Goal: Task Accomplishment & Management: Manage account settings

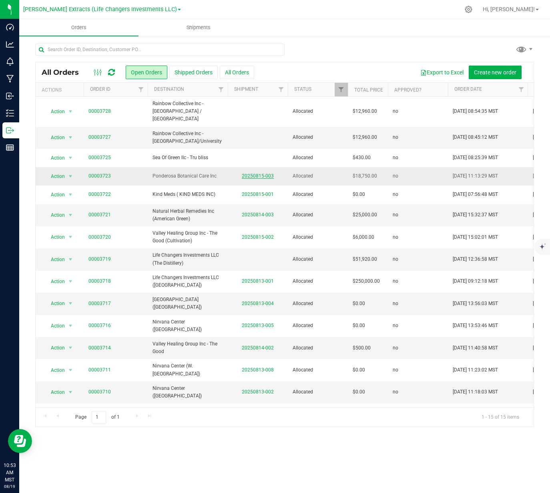
click at [263, 173] on link "20250815-003" at bounding box center [258, 176] width 32 height 6
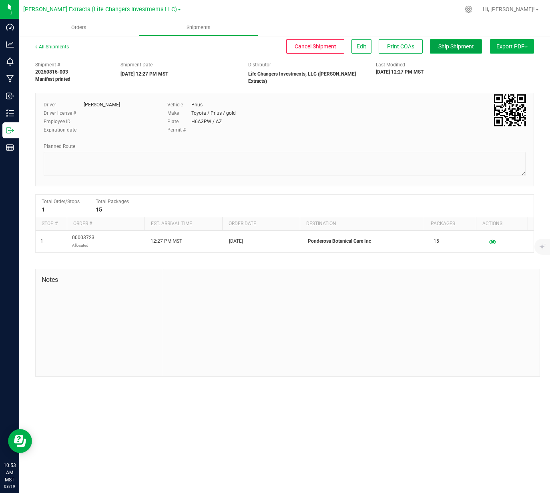
click at [465, 49] on span "Ship Shipment" at bounding box center [456, 46] width 36 height 6
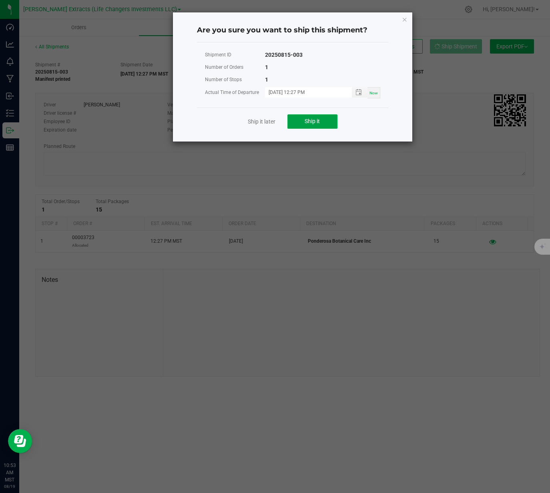
click at [315, 125] on button "Ship it" at bounding box center [312, 121] width 50 height 14
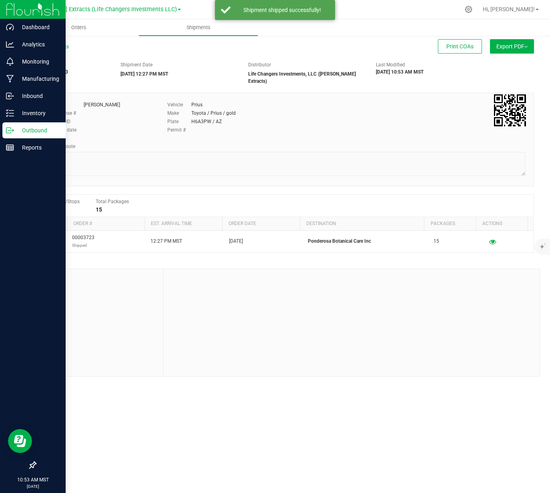
click at [10, 129] on icon at bounding box center [10, 130] width 8 height 8
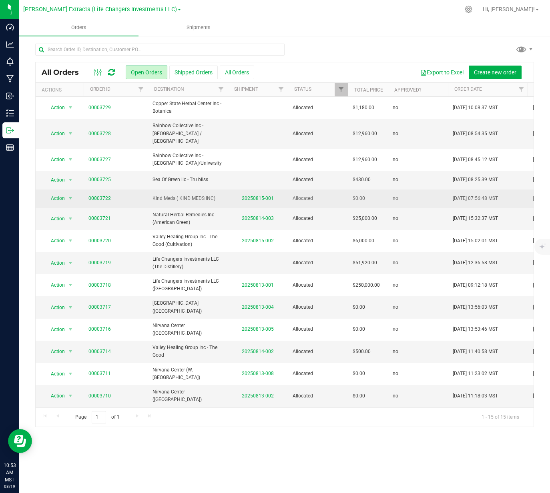
click at [248, 196] on link "20250815-001" at bounding box center [258, 199] width 32 height 6
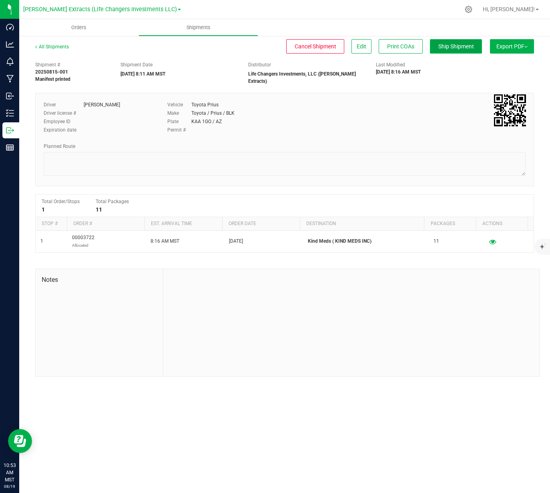
click at [472, 46] on span "Ship Shipment" at bounding box center [456, 46] width 36 height 6
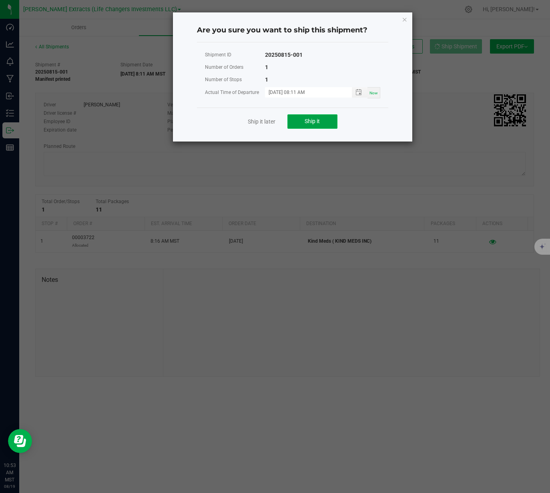
click at [322, 121] on button "Ship it" at bounding box center [312, 121] width 50 height 14
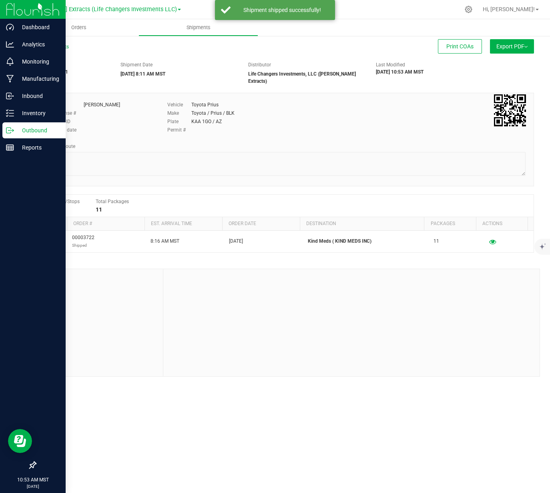
click at [23, 127] on p "Outbound" at bounding box center [38, 131] width 48 height 10
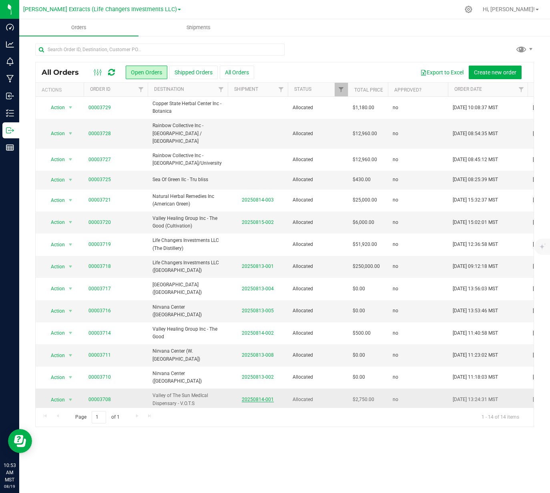
click at [257, 397] on link "20250814-001" at bounding box center [258, 400] width 32 height 6
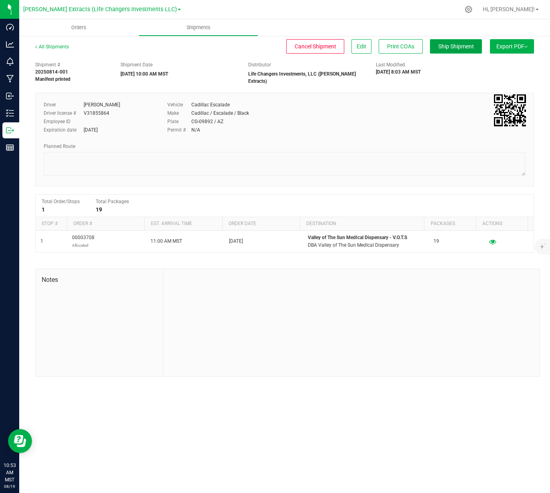
click at [459, 48] on span "Ship Shipment" at bounding box center [456, 46] width 36 height 6
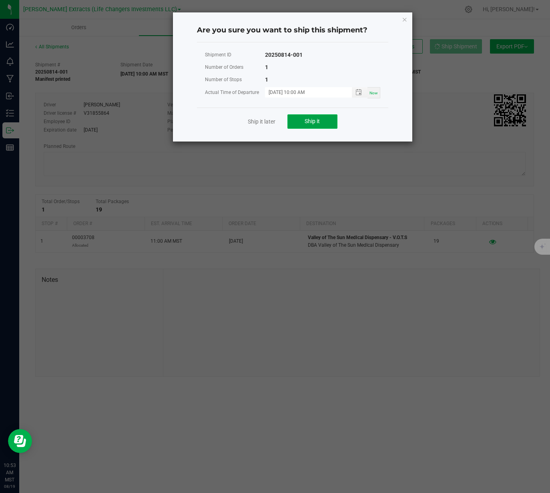
click at [315, 119] on span "Ship it" at bounding box center [312, 121] width 15 height 6
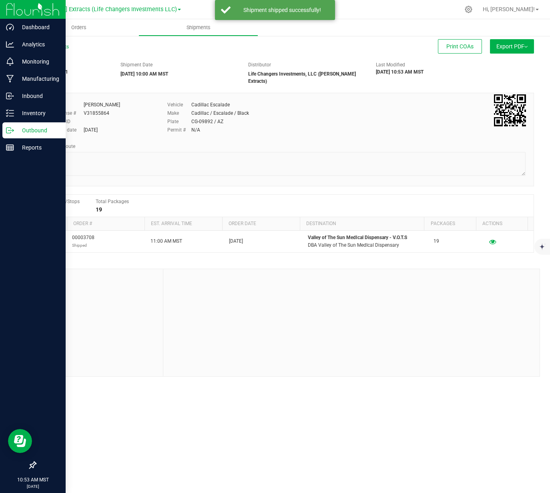
click at [10, 128] on icon at bounding box center [8, 131] width 4 height 6
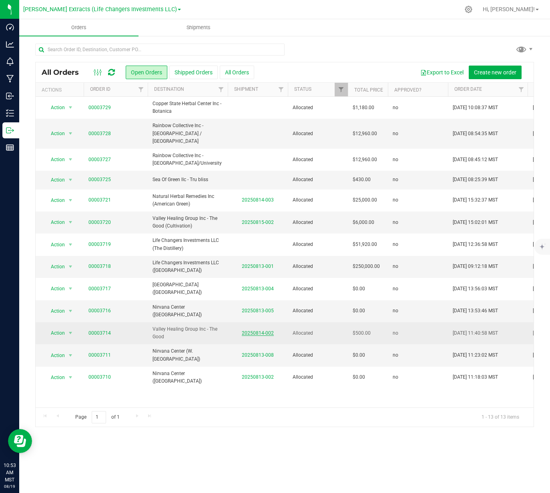
click at [265, 331] on link "20250814-002" at bounding box center [258, 334] width 32 height 6
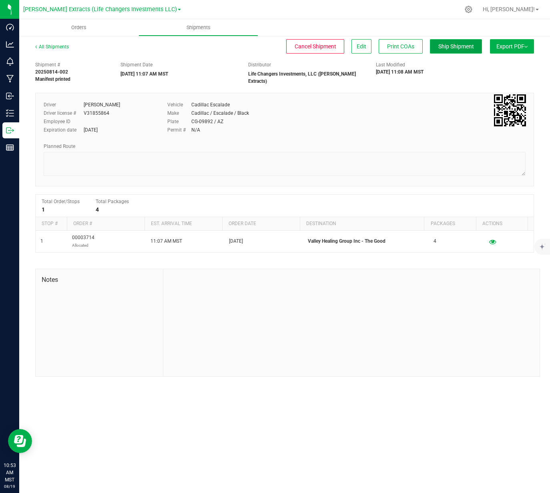
click at [467, 47] on span "Ship Shipment" at bounding box center [456, 46] width 36 height 6
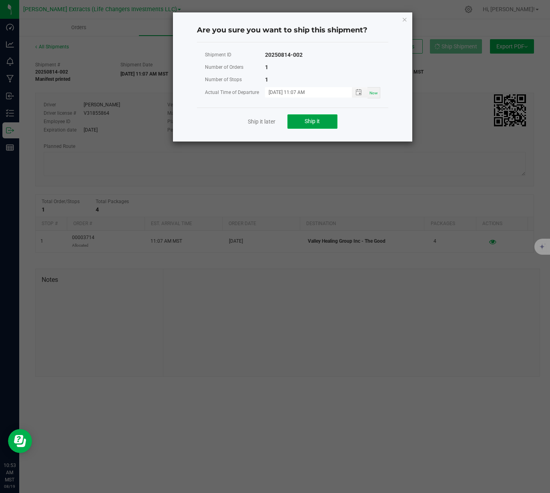
click at [304, 126] on button "Ship it" at bounding box center [312, 121] width 50 height 14
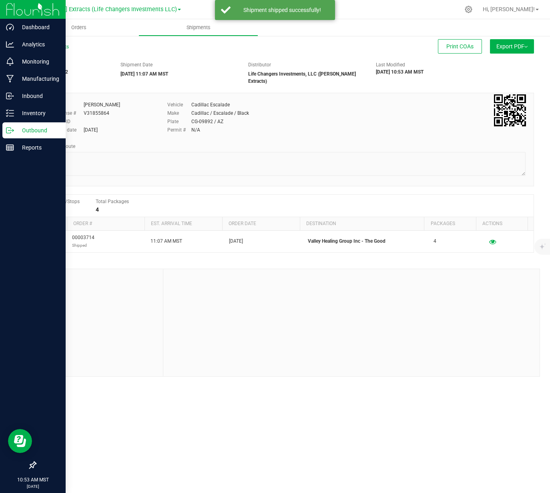
click at [7, 127] on icon at bounding box center [10, 130] width 8 height 8
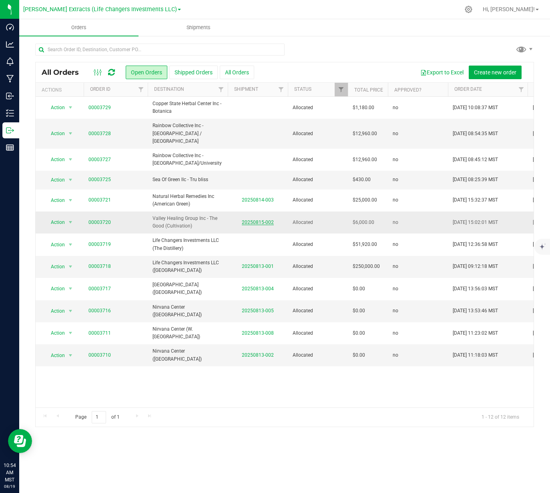
click at [250, 220] on link "20250815-002" at bounding box center [258, 223] width 32 height 6
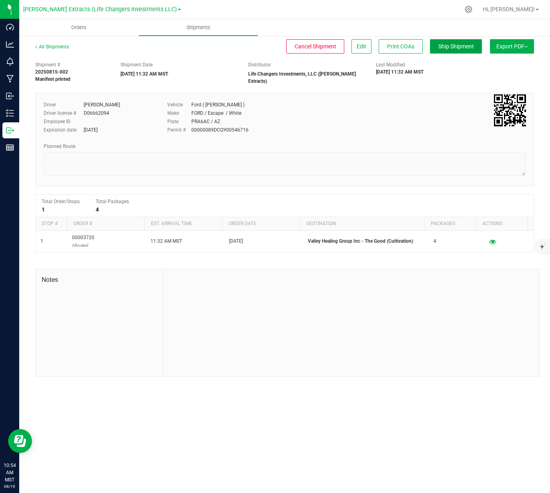
click at [450, 45] on span "Ship Shipment" at bounding box center [456, 46] width 36 height 6
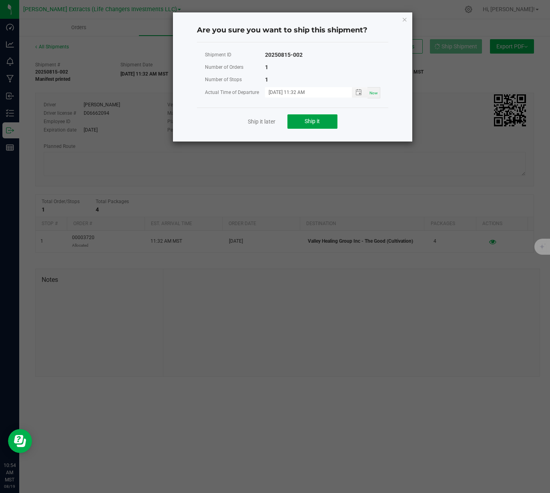
drag, startPoint x: 311, startPoint y: 118, endPoint x: 339, endPoint y: 126, distance: 28.9
click at [311, 118] on span "Ship it" at bounding box center [312, 121] width 15 height 6
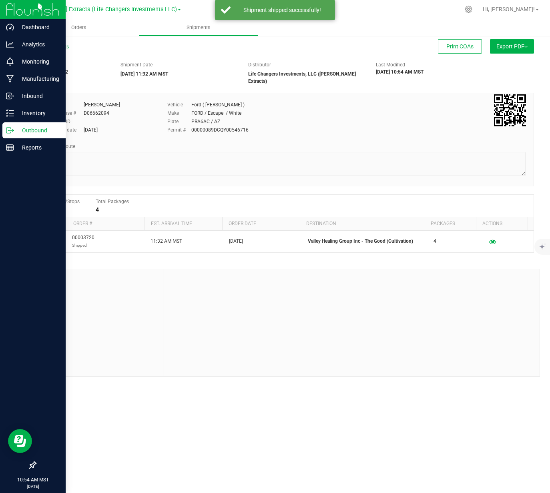
click at [16, 128] on p "Outbound" at bounding box center [38, 131] width 48 height 10
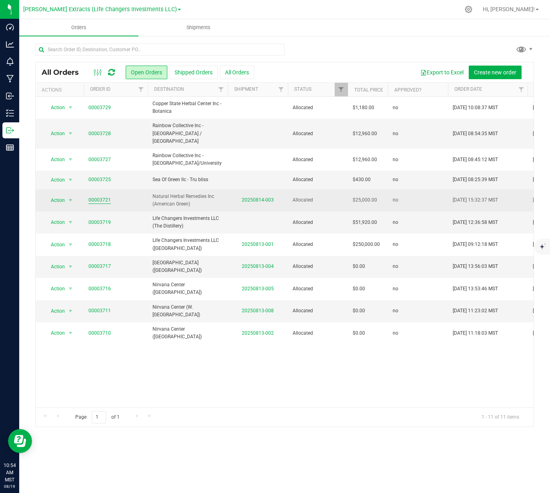
click at [91, 196] on link "00003721" at bounding box center [99, 200] width 22 height 8
click at [250, 197] on link "20250814-003" at bounding box center [258, 200] width 32 height 6
click at [84, 190] on td "00003721" at bounding box center [116, 201] width 64 height 22
click at [88, 190] on td "00003721" at bounding box center [116, 201] width 64 height 22
click at [92, 196] on link "00003721" at bounding box center [99, 200] width 22 height 8
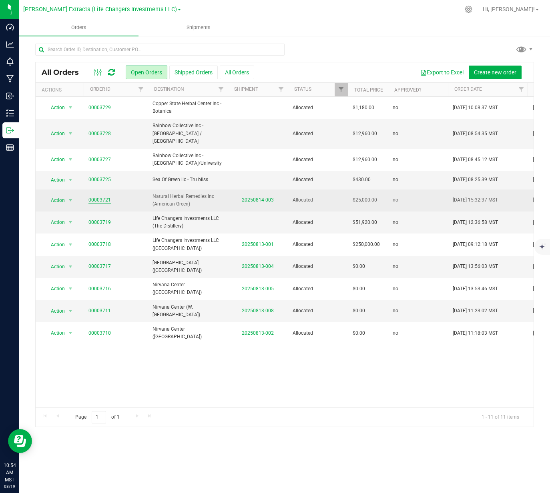
click at [95, 196] on link "00003721" at bounding box center [99, 200] width 22 height 8
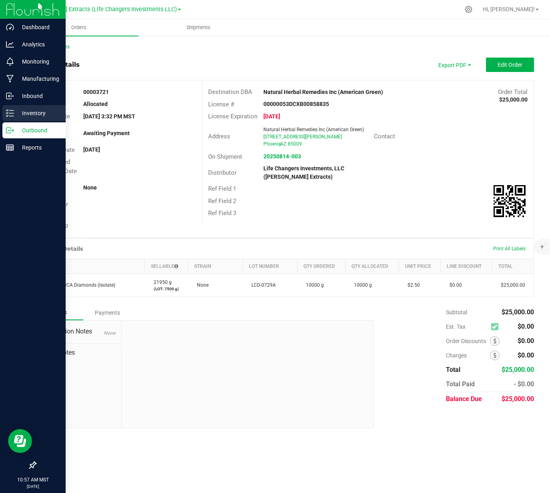
click at [6, 111] on icon at bounding box center [10, 113] width 8 height 8
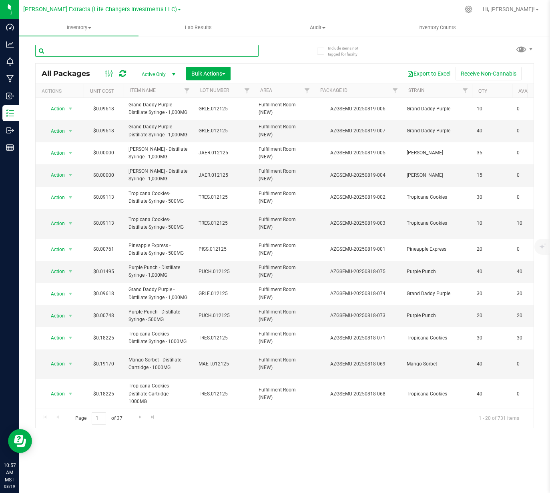
drag, startPoint x: 162, startPoint y: 60, endPoint x: 166, endPoint y: 52, distance: 8.4
click at [166, 52] on input "text" at bounding box center [146, 51] width 223 height 12
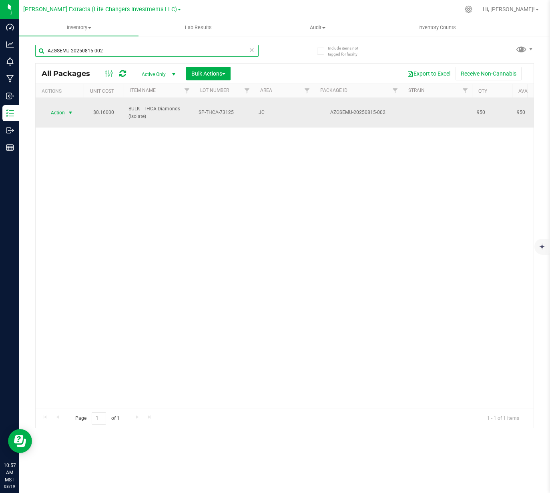
type input "AZGSEMU-20250815-002"
click at [64, 109] on span "Action" at bounding box center [55, 112] width 22 height 11
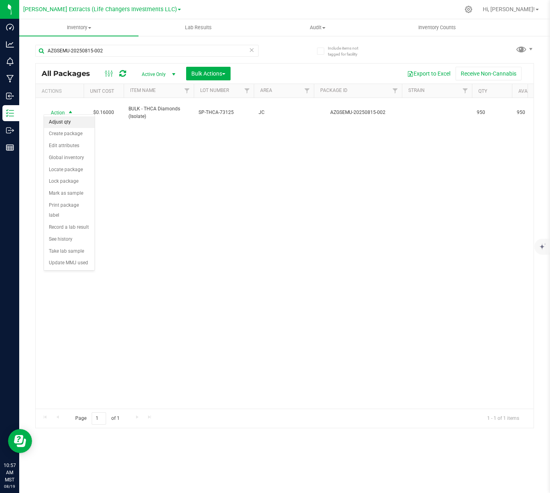
click at [56, 121] on li "Adjust qty" at bounding box center [69, 122] width 50 height 12
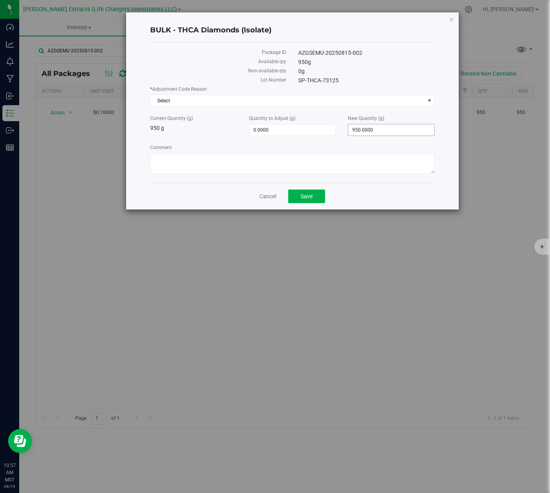
click at [398, 128] on span "950.0000 950" at bounding box center [391, 130] width 87 height 12
click at [398, 128] on input "950" at bounding box center [391, 129] width 86 height 11
type input "1000"
type input "50.0000"
type input "1,000.0000"
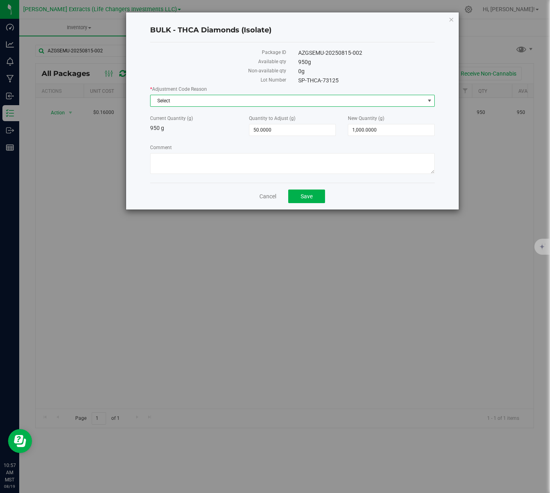
drag, startPoint x: 392, startPoint y: 98, endPoint x: 293, endPoint y: 101, distance: 99.3
click at [392, 98] on span "Select" at bounding box center [287, 100] width 274 height 11
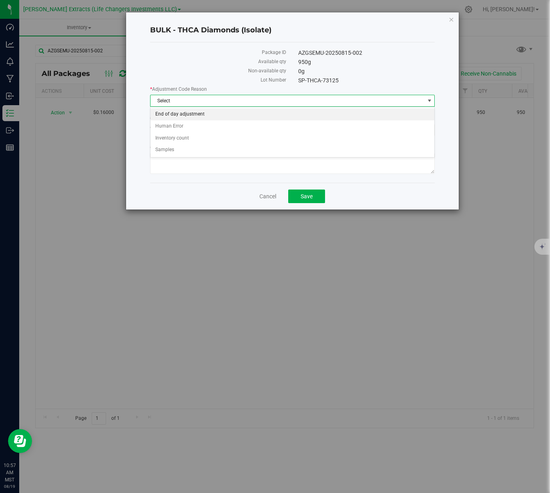
drag, startPoint x: 227, startPoint y: 112, endPoint x: 232, endPoint y: 114, distance: 5.0
click at [227, 112] on li "End of day adjustment" at bounding box center [292, 114] width 284 height 12
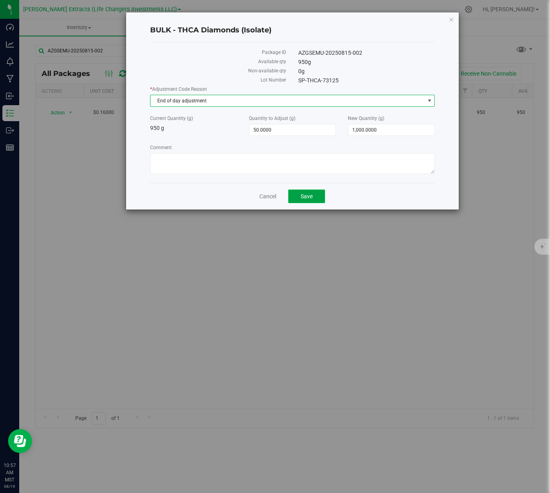
click at [301, 193] on span "Save" at bounding box center [307, 196] width 12 height 6
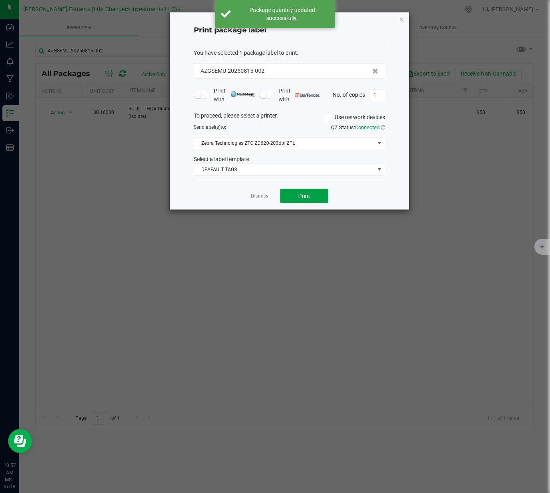
click at [308, 196] on span "Print" at bounding box center [304, 196] width 12 height 6
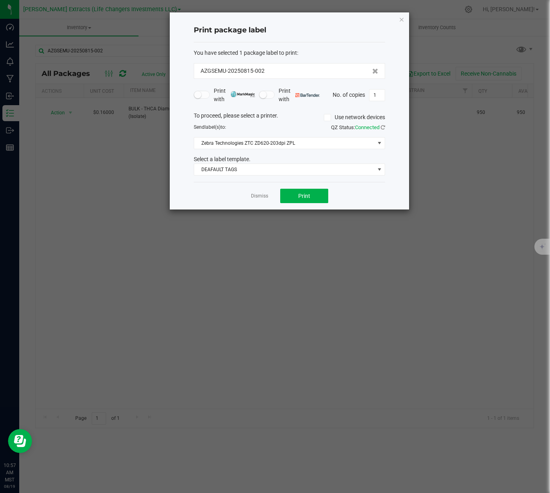
drag, startPoint x: 400, startPoint y: 18, endPoint x: 471, endPoint y: -38, distance: 91.2
click at [471, 0] on html "Dashboard Analytics Monitoring Manufacturing Inbound Inventory Outbound Reports…" at bounding box center [275, 246] width 550 height 493
click at [403, 22] on icon "button" at bounding box center [402, 19] width 6 height 10
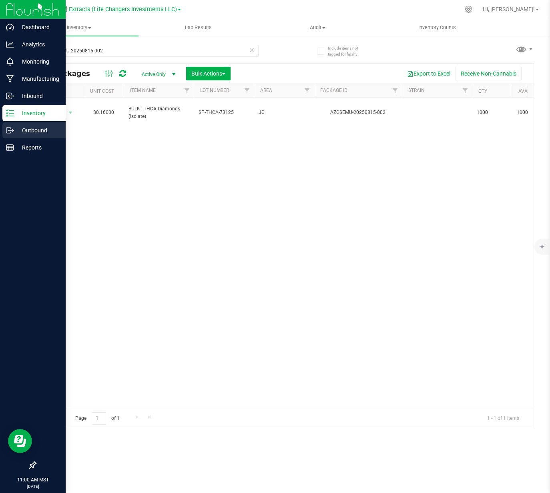
click at [11, 134] on div "Outbound" at bounding box center [33, 130] width 63 height 16
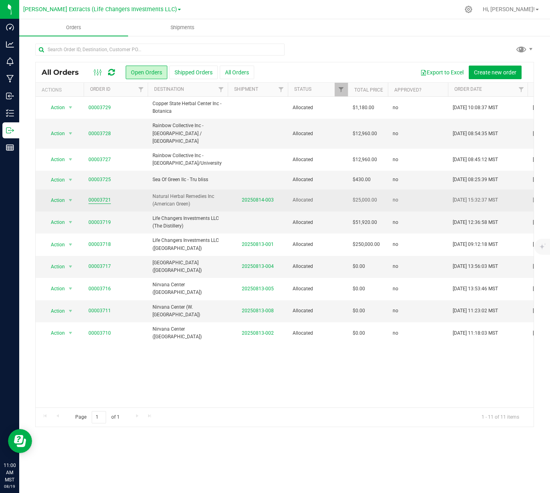
click at [105, 196] on link "00003721" at bounding box center [99, 200] width 22 height 8
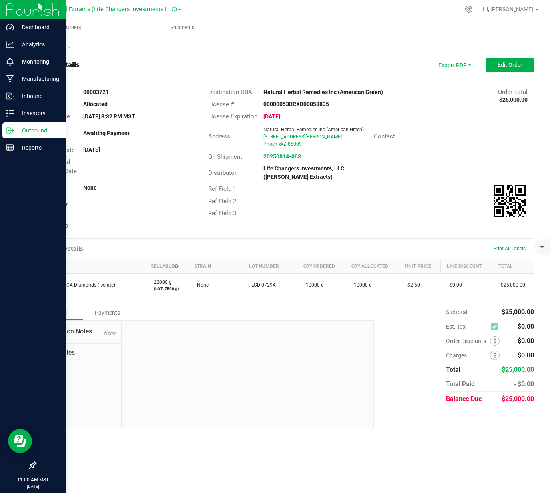
click at [9, 130] on line at bounding box center [11, 130] width 4 height 0
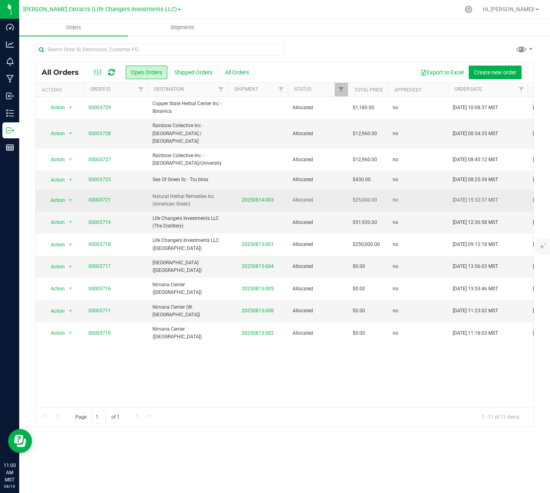
click at [254, 190] on td "20250814-003" at bounding box center [258, 201] width 60 height 22
click at [255, 197] on link "20250814-003" at bounding box center [258, 200] width 32 height 6
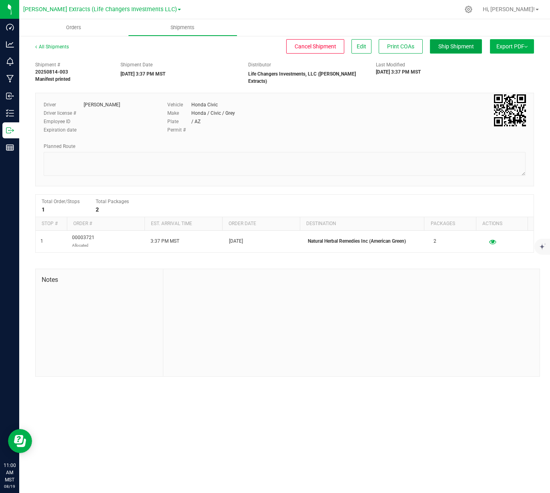
click at [458, 50] on button "Ship Shipment" at bounding box center [456, 46] width 52 height 14
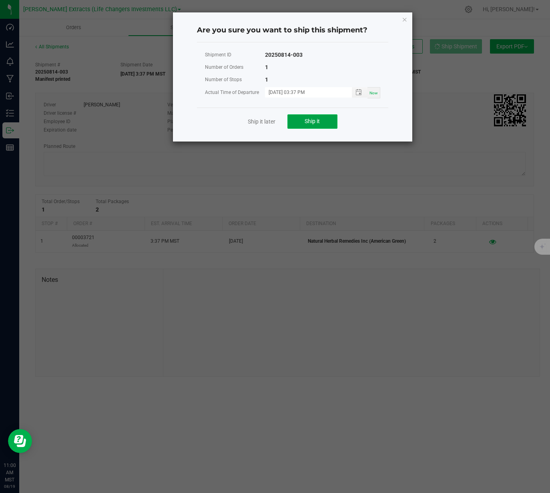
click at [326, 119] on button "Ship it" at bounding box center [312, 121] width 50 height 14
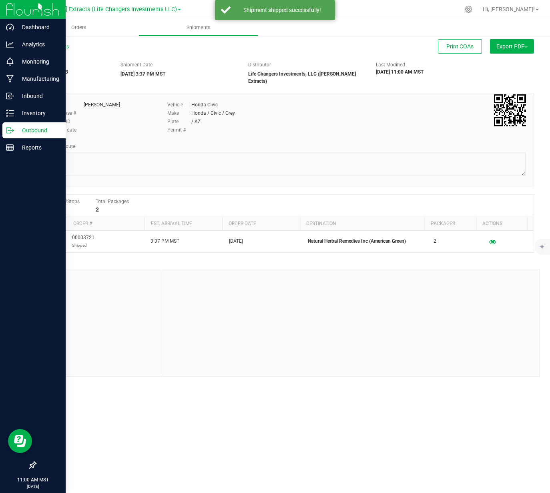
click at [9, 130] on icon at bounding box center [10, 130] width 8 height 8
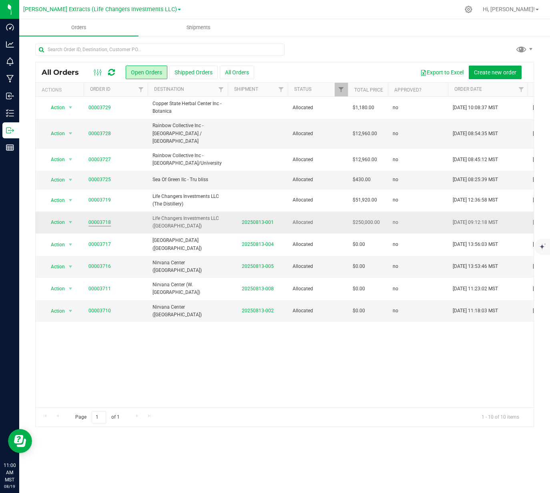
click at [98, 219] on link "00003718" at bounding box center [99, 223] width 22 height 8
click at [251, 220] on link "20250813-001" at bounding box center [258, 223] width 32 height 6
click at [373, 325] on div "Action Action Cancel order Clone order Edit order Mark as fully paid Order audi…" at bounding box center [285, 252] width 498 height 311
click at [249, 49] on input "text" at bounding box center [159, 50] width 249 height 12
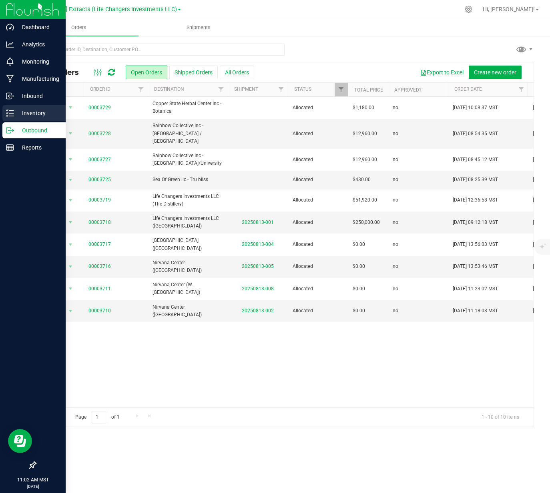
click at [14, 112] on p "Inventory" at bounding box center [38, 113] width 48 height 10
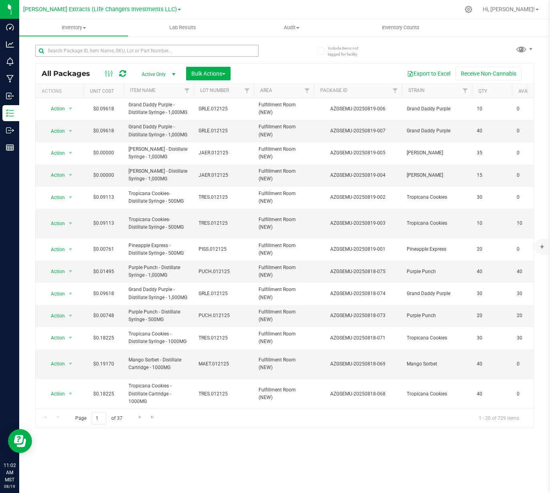
drag, startPoint x: 133, startPoint y: 43, endPoint x: 133, endPoint y: 53, distance: 10.0
click at [133, 53] on div at bounding box center [159, 51] width 249 height 26
click at [133, 52] on input "text" at bounding box center [146, 51] width 223 height 12
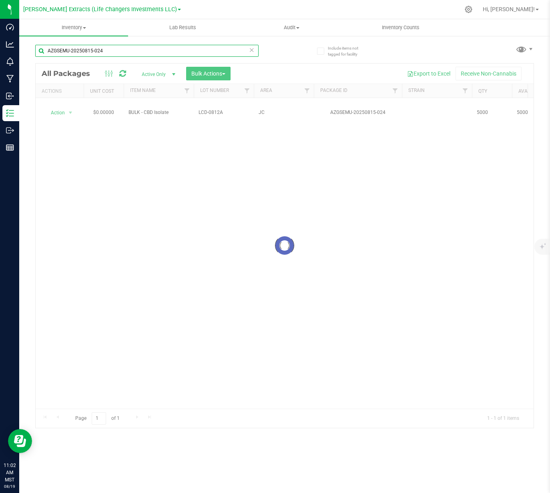
type input "AZGSEMU-20250815-024"
click at [279, 71] on div at bounding box center [285, 246] width 498 height 365
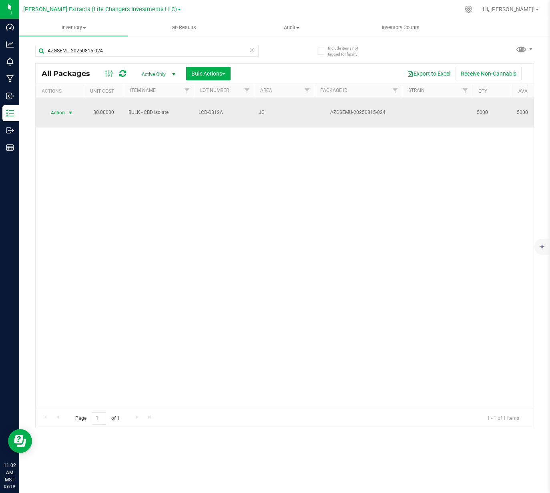
click at [66, 108] on span "select" at bounding box center [71, 112] width 10 height 11
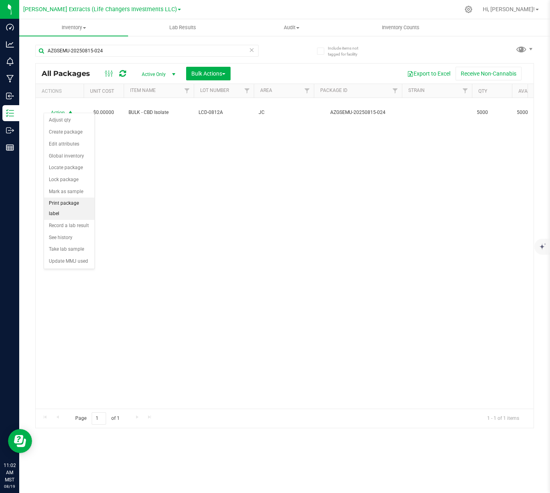
click at [72, 203] on li "Print package label" at bounding box center [69, 209] width 50 height 22
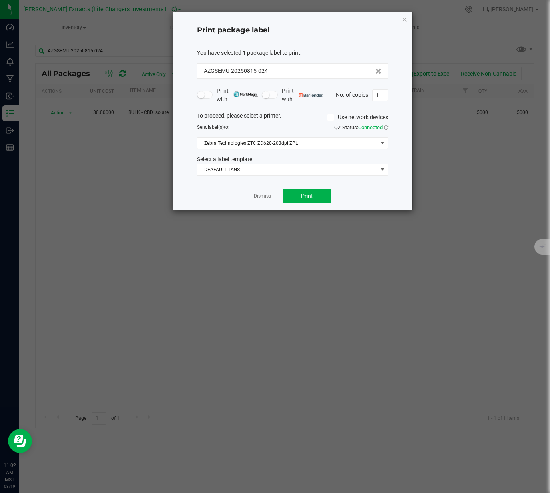
drag, startPoint x: 263, startPoint y: 196, endPoint x: 240, endPoint y: 172, distance: 32.5
click at [263, 196] on link "Dismiss" at bounding box center [262, 196] width 17 height 7
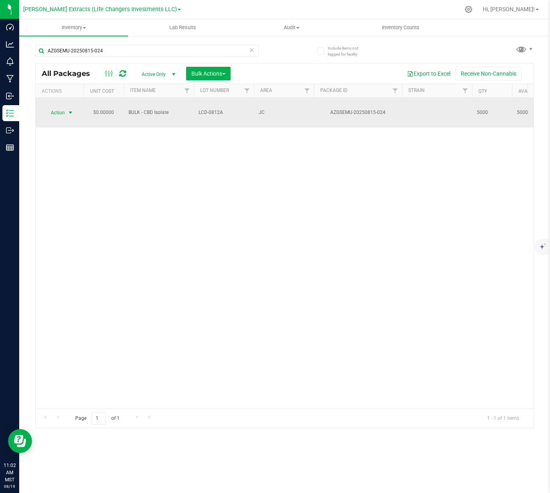
click at [68, 110] on span "select" at bounding box center [70, 113] width 6 height 6
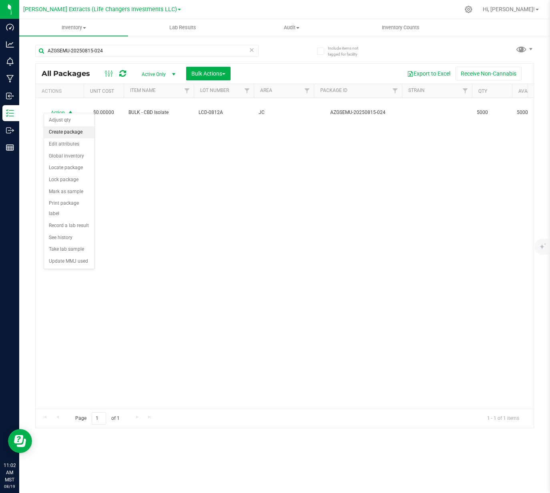
click at [72, 135] on li "Create package" at bounding box center [69, 132] width 50 height 12
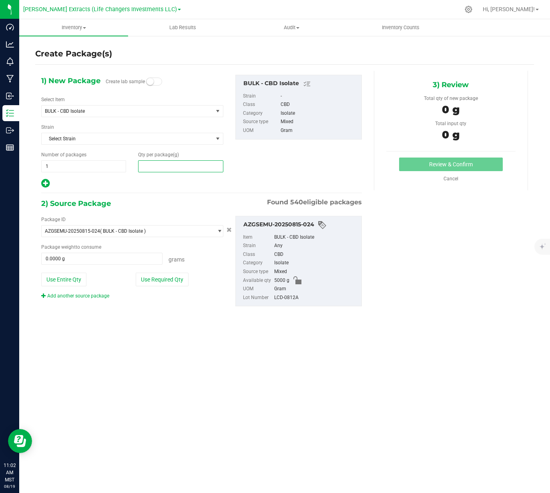
click at [168, 167] on span at bounding box center [180, 166] width 85 height 12
type input "0.0000"
click at [111, 170] on span "1 1" at bounding box center [83, 166] width 85 height 12
click at [176, 168] on span at bounding box center [180, 166] width 85 height 12
type input "50"
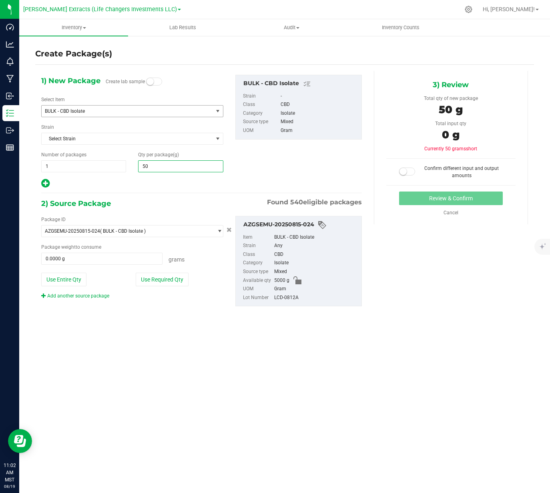
type input "50.0000"
click at [160, 110] on span "BULK - CBD Isolate" at bounding box center [124, 111] width 158 height 6
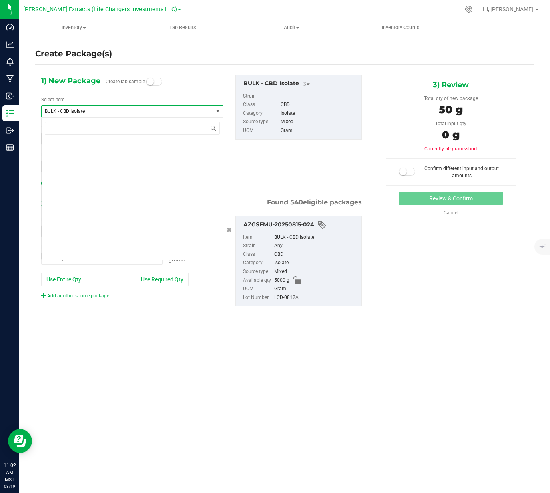
scroll to position [370, 0]
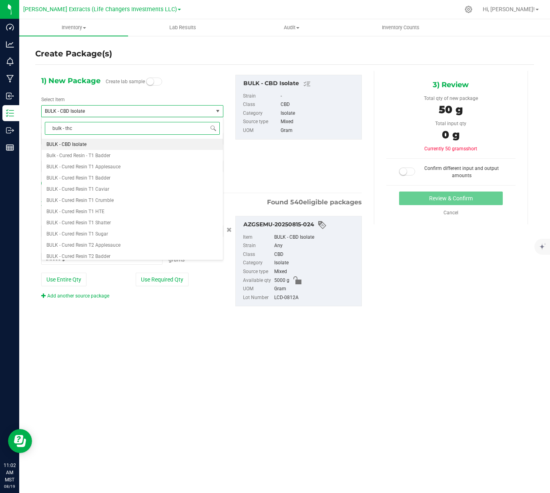
type input "bulk - thca"
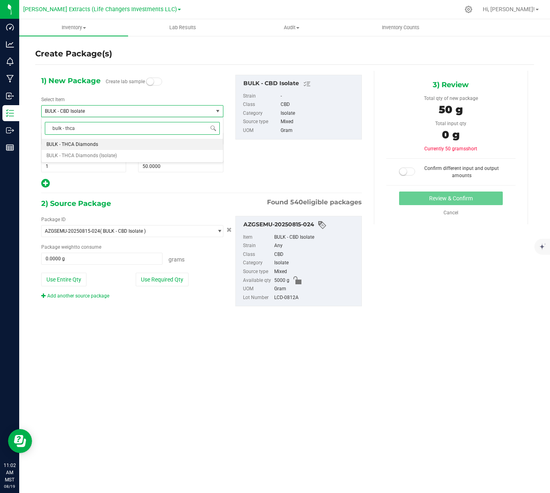
scroll to position [0, 0]
click at [124, 152] on li "BULK - THCA Diamonds (Isolate)" at bounding box center [132, 155] width 181 height 11
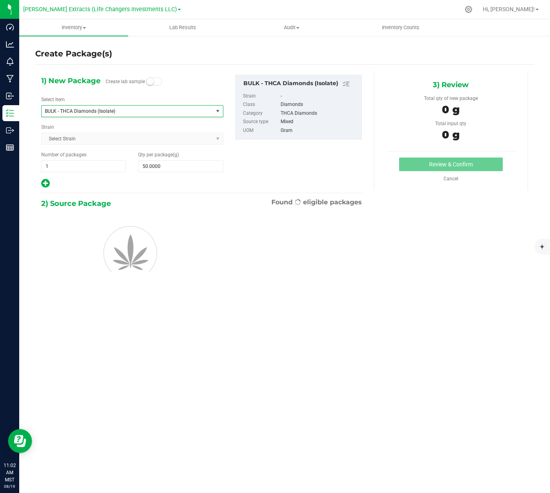
type input "0.0000"
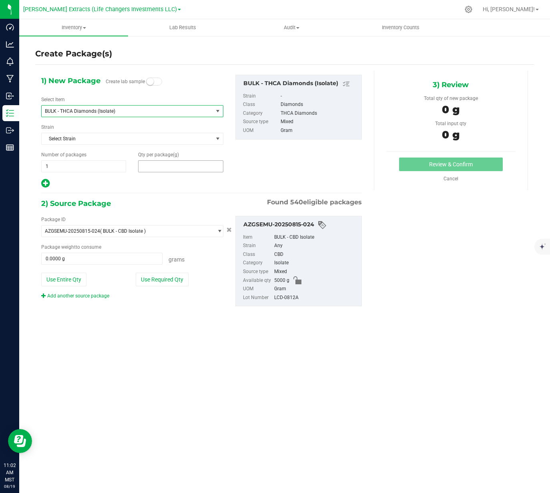
click at [160, 166] on span at bounding box center [180, 166] width 85 height 12
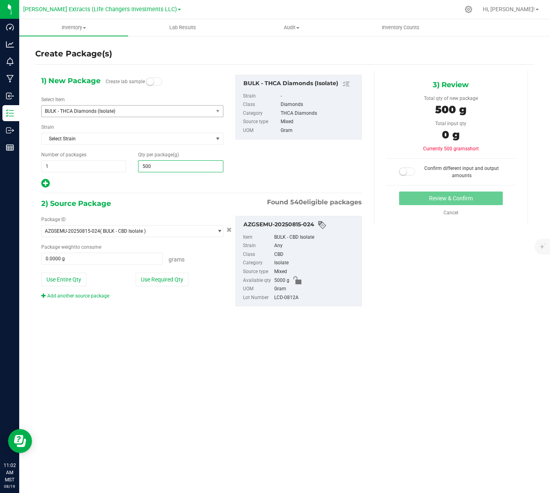
type input "5000"
type input "5,000.0000"
click at [147, 282] on button "Use Required Qty" at bounding box center [162, 280] width 53 height 14
type input "5000.0000 g"
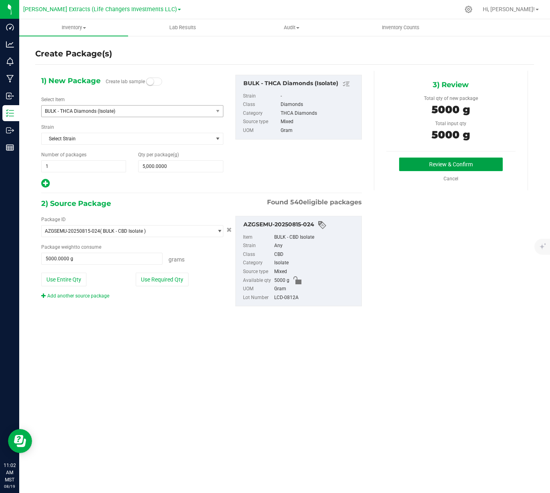
click at [433, 162] on button "Review & Confirm" at bounding box center [451, 165] width 104 height 14
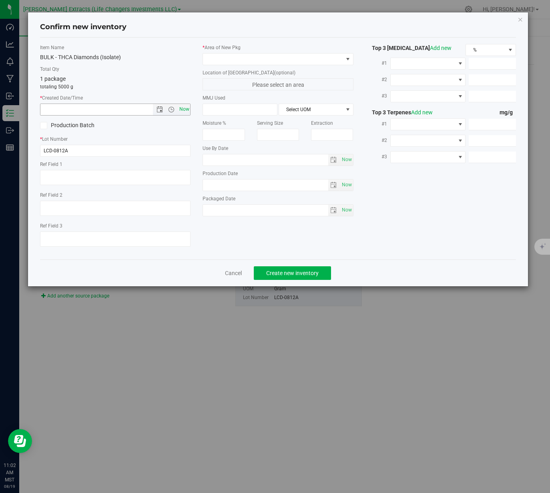
click at [186, 109] on span "Now" at bounding box center [184, 110] width 14 height 12
type input "8/19/2025 11:02 AM"
click at [237, 56] on span at bounding box center [273, 59] width 140 height 11
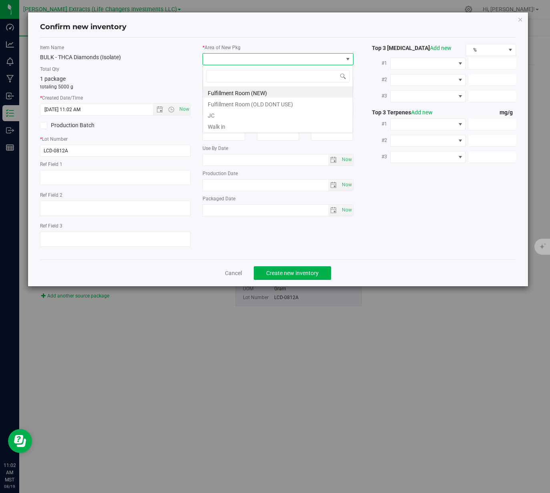
scroll to position [12, 150]
click at [227, 90] on li "Fulfillment Room (NEW)" at bounding box center [278, 91] width 150 height 11
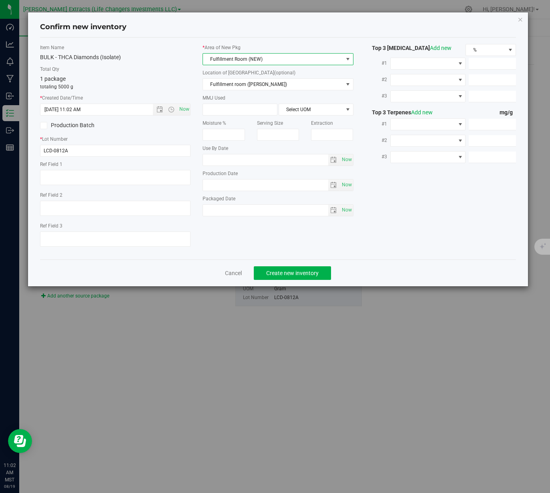
click at [259, 63] on span "Fulfillment Room (NEW)" at bounding box center [273, 59] width 140 height 11
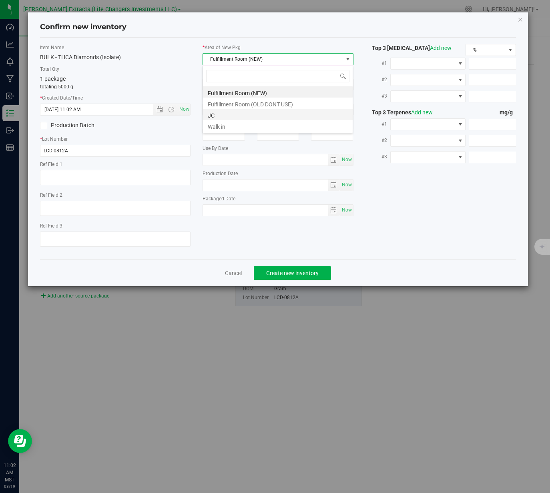
click at [223, 116] on li "JC" at bounding box center [278, 114] width 150 height 11
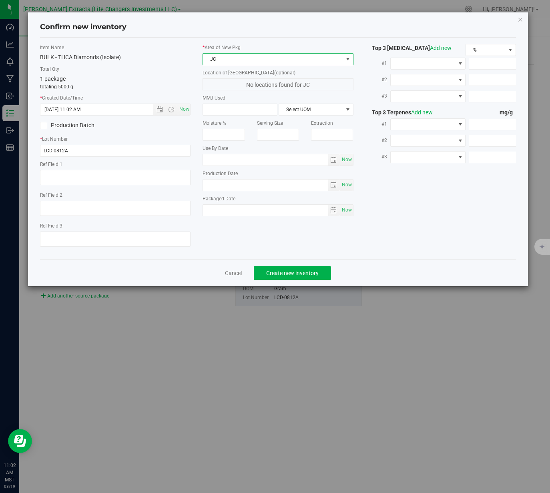
drag, startPoint x: 175, startPoint y: 90, endPoint x: 269, endPoint y: 225, distance: 164.4
click at [179, 95] on div "Item Name BULK - THCA Diamonds (Isolate) Total Qty 1 package totaling 5000 g * …" at bounding box center [115, 148] width 162 height 209
click at [276, 283] on div "Cancel Create new inventory" at bounding box center [277, 273] width 475 height 27
click at [274, 272] on span "Create new inventory" at bounding box center [292, 273] width 52 height 6
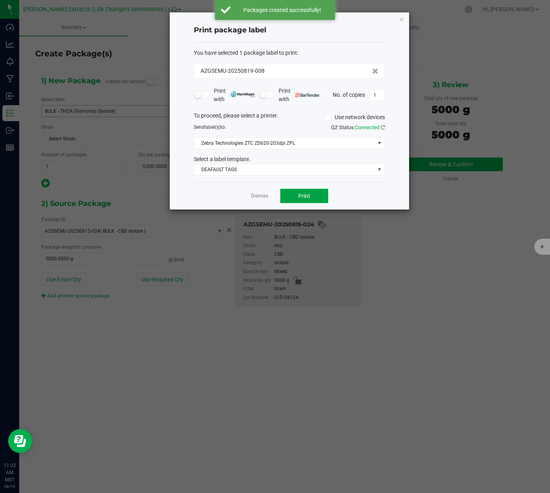
click at [298, 194] on span "Print" at bounding box center [304, 196] width 12 height 6
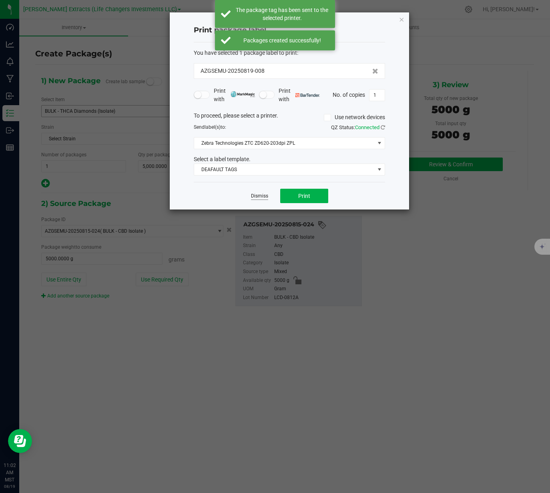
click at [262, 195] on link "Dismiss" at bounding box center [259, 196] width 17 height 7
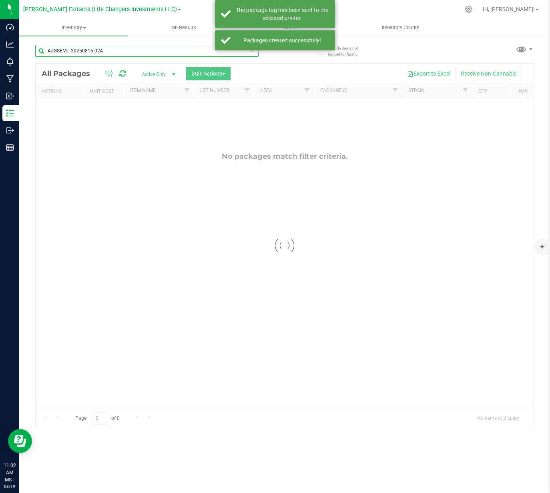
click at [162, 49] on input "AZGSEMU-20250815-024" at bounding box center [146, 51] width 223 height 12
click at [163, 50] on input "AZGSEMU-20250815-024" at bounding box center [146, 51] width 223 height 12
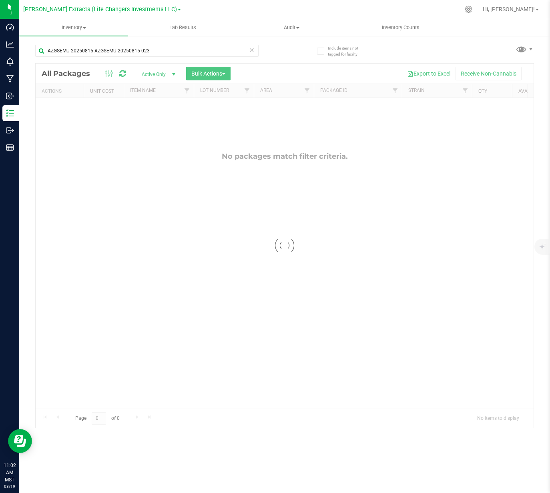
click at [259, 67] on div at bounding box center [285, 246] width 498 height 365
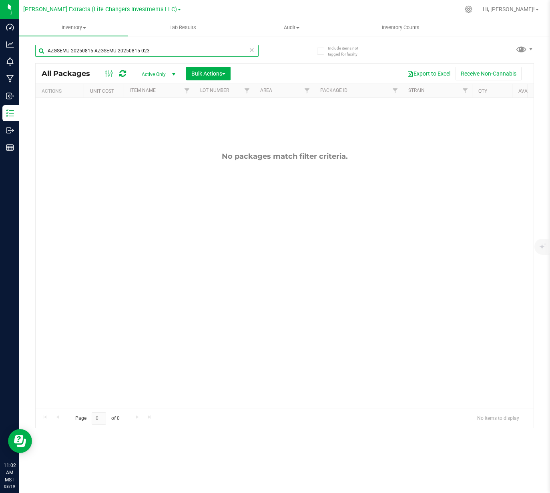
drag, startPoint x: 95, startPoint y: 50, endPoint x: 51, endPoint y: 50, distance: 44.0
click at [51, 50] on input "AZGSEMU-20250815-AZGSEMU-20250815-023" at bounding box center [146, 51] width 223 height 12
type input "AAZGSEMU-20250815-023"
click at [181, 46] on input "AAZGSEMU-20250815-023" at bounding box center [146, 51] width 223 height 12
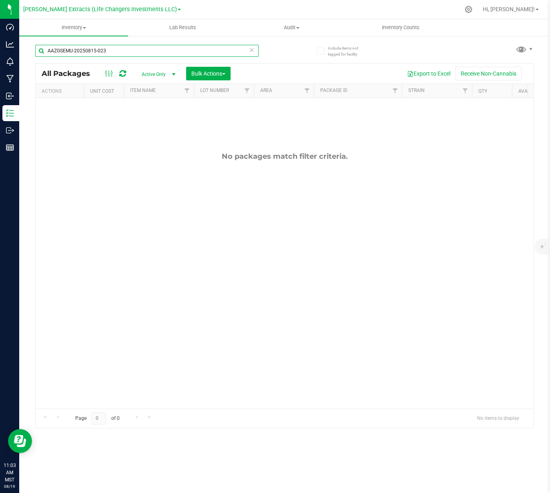
click at [181, 46] on input "AAZGSEMU-20250815-023" at bounding box center [146, 51] width 223 height 12
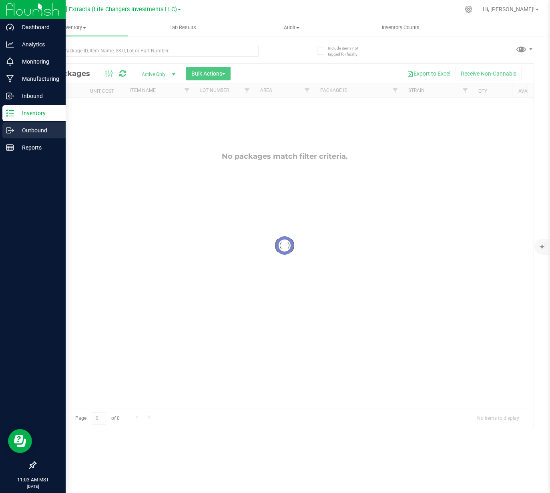
click at [12, 132] on icon at bounding box center [10, 130] width 8 height 8
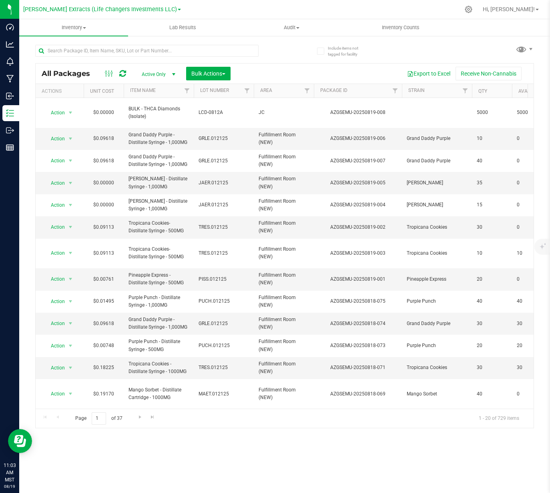
click at [293, 76] on div "Export to Excel Receive Non-Cannabis" at bounding box center [382, 74] width 291 height 14
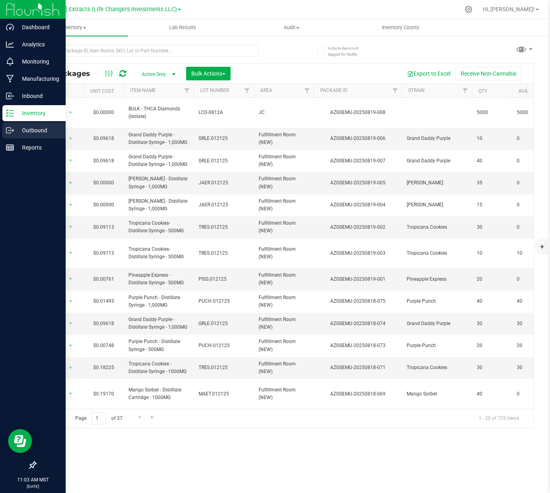
drag, startPoint x: 9, startPoint y: 134, endPoint x: 20, endPoint y: 125, distance: 14.0
click at [9, 134] on icon at bounding box center [10, 130] width 8 height 8
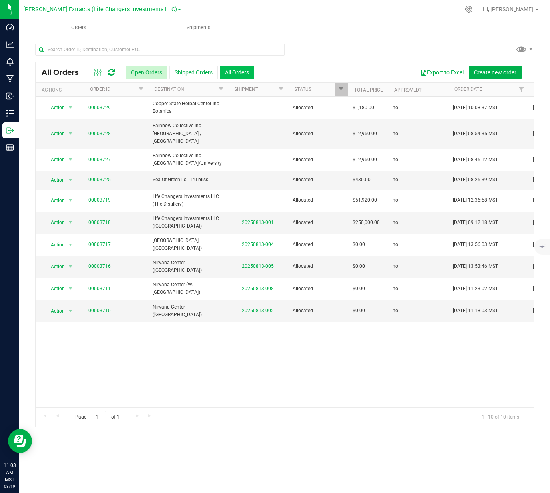
click at [239, 70] on button "All Orders" at bounding box center [237, 73] width 34 height 14
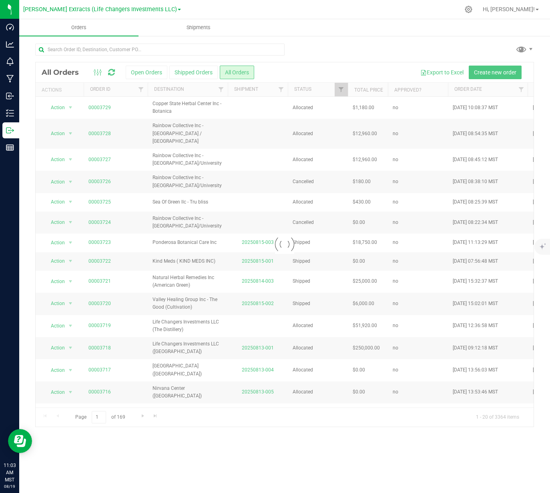
click at [221, 89] on div at bounding box center [285, 244] width 498 height 365
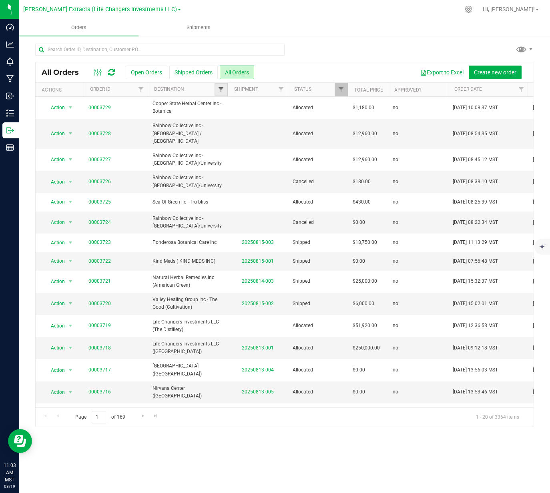
click at [220, 90] on span "Filter" at bounding box center [221, 89] width 6 height 6
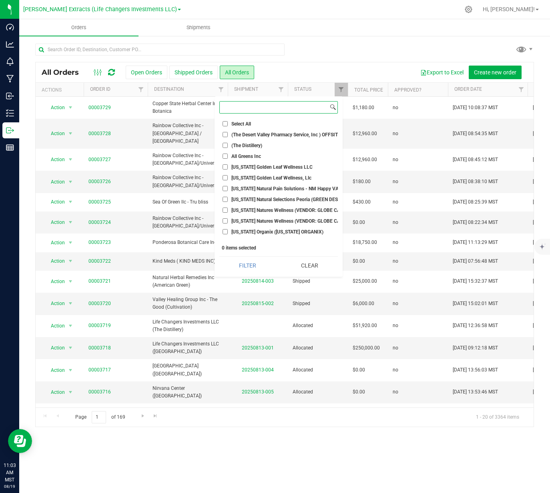
click at [271, 108] on input at bounding box center [274, 108] width 108 height 12
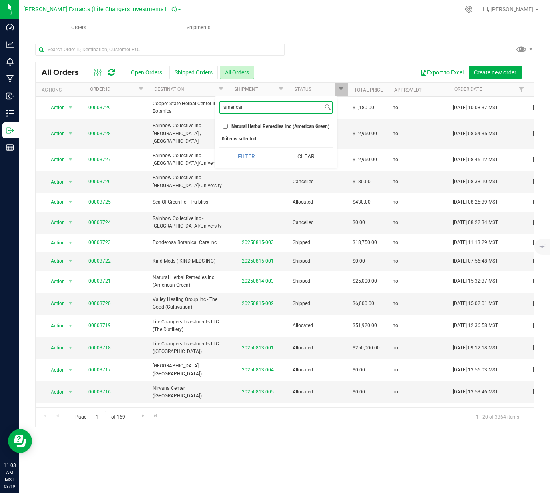
type input "american"
click at [271, 122] on li "Natural Herbal Remedies Inc (American Green)" at bounding box center [275, 126] width 113 height 8
click at [227, 127] on input "Natural Herbal Remedies Inc (American Green)" at bounding box center [225, 126] width 5 height 5
checkbox input "true"
click at [240, 152] on button "Filter" at bounding box center [246, 157] width 54 height 18
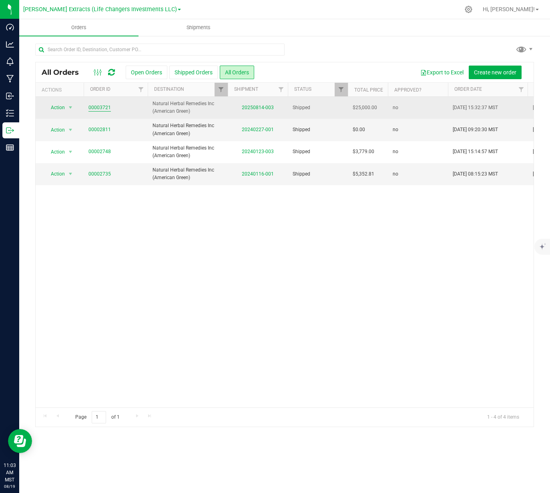
click at [107, 108] on link "00003721" at bounding box center [99, 108] width 22 height 8
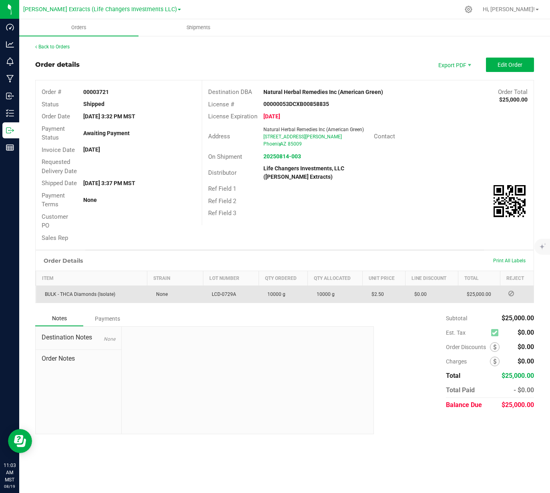
click at [225, 293] on span "LCD-0729A" at bounding box center [222, 295] width 28 height 6
click at [225, 294] on span "LCD-0729A" at bounding box center [222, 295] width 28 height 6
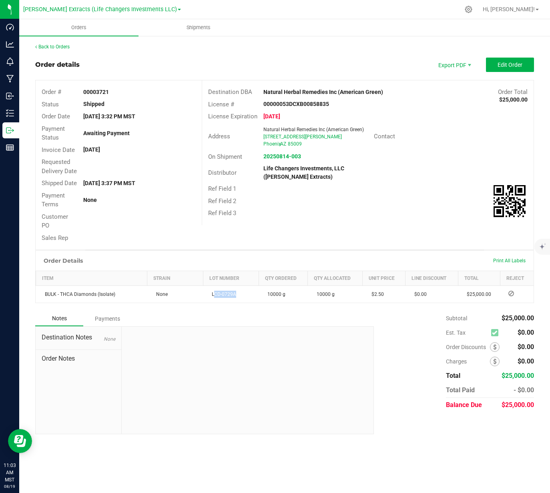
copy span "LCD-0729A"
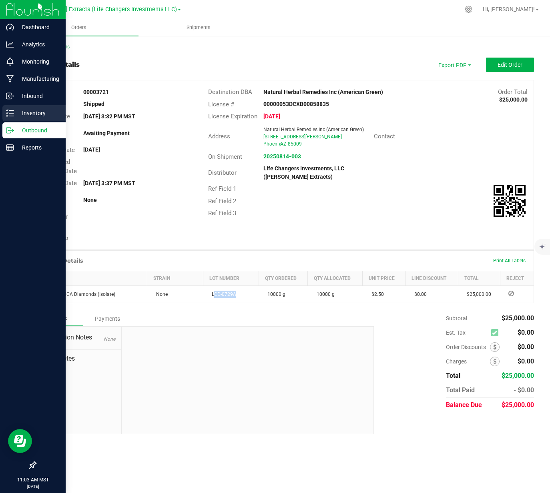
click at [15, 114] on p "Inventory" at bounding box center [38, 113] width 48 height 10
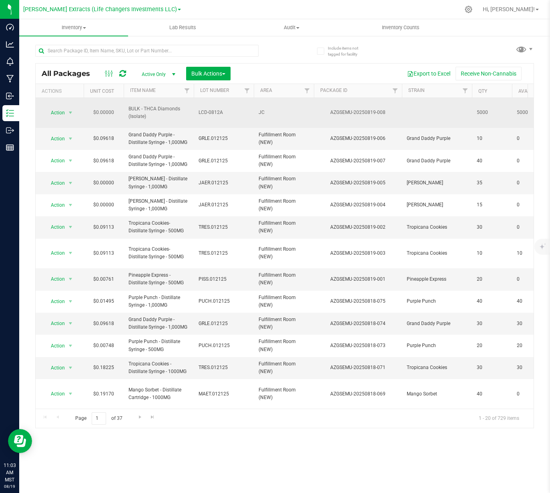
click at [211, 109] on span "LCD-0812A" at bounding box center [223, 113] width 50 height 8
click at [211, 106] on input "LCD-0812A" at bounding box center [221, 112] width 57 height 12
type input "LCD-0729A"
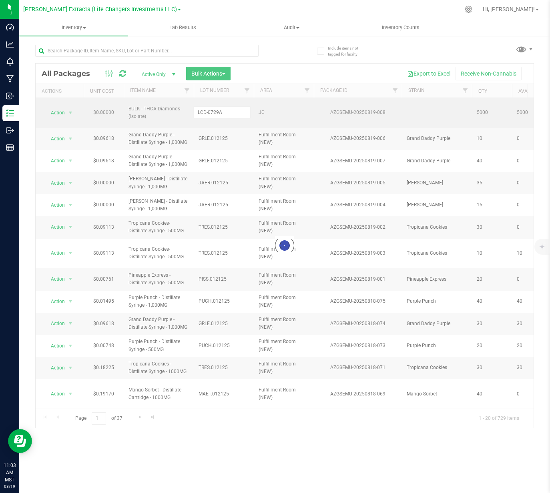
click at [297, 74] on div "Loading... All Packages Active Only Active Only Lab Samples Locked All Bulk Act…" at bounding box center [284, 245] width 499 height 365
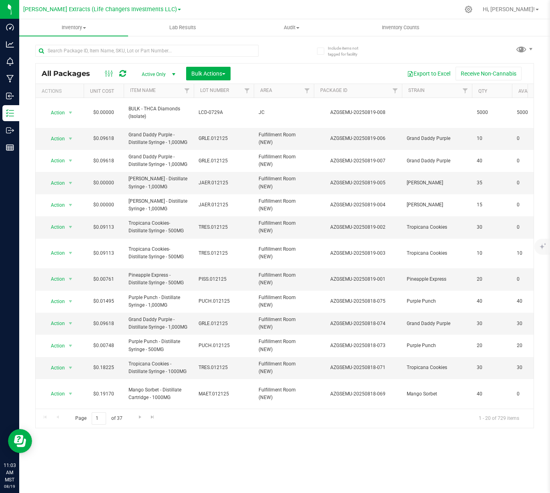
click at [297, 74] on div "Export to Excel Receive Non-Cannabis" at bounding box center [382, 74] width 291 height 14
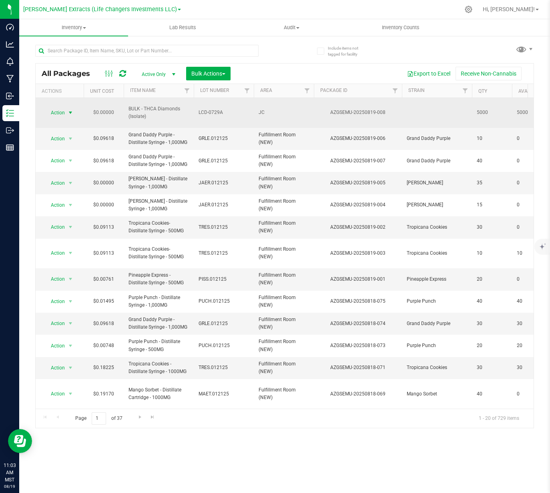
click at [59, 108] on span "Action" at bounding box center [55, 112] width 22 height 11
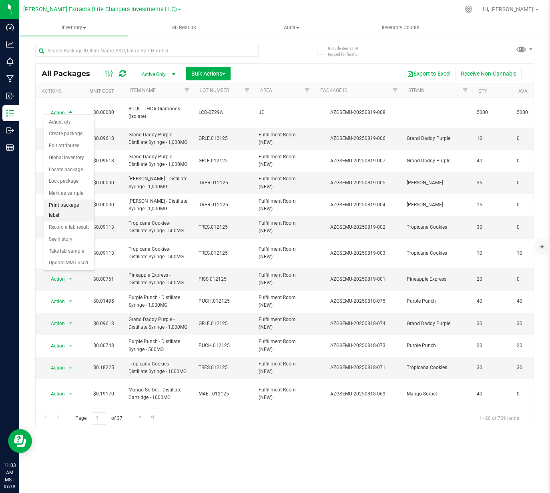
click at [79, 202] on li "Print package label" at bounding box center [69, 211] width 50 height 22
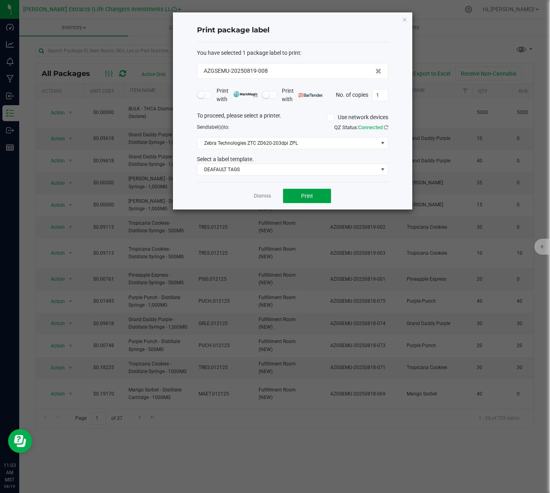
click at [287, 195] on button "Print" at bounding box center [307, 196] width 48 height 14
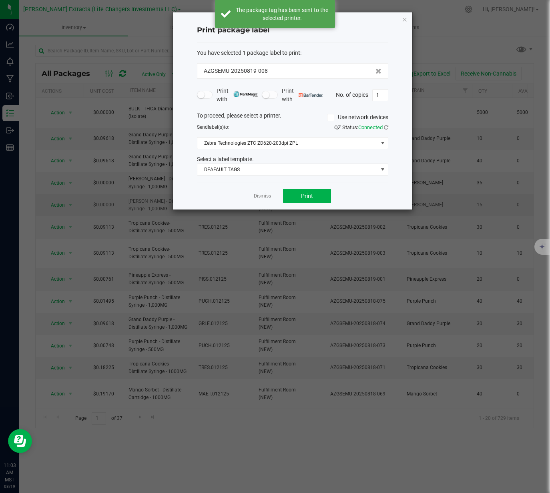
drag, startPoint x: 258, startPoint y: 198, endPoint x: 251, endPoint y: 202, distance: 8.7
click at [258, 198] on link "Dismiss" at bounding box center [262, 196] width 17 height 7
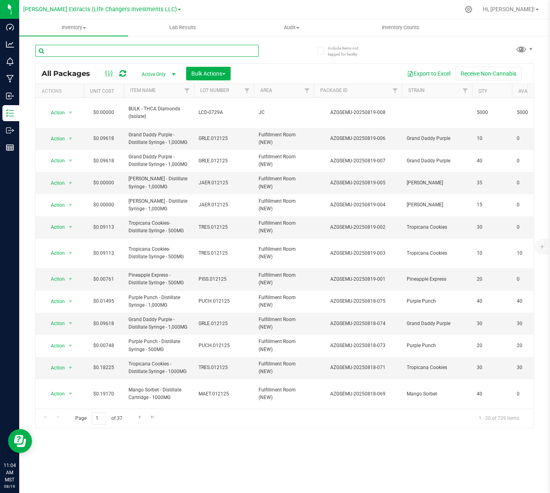
click at [198, 50] on input "text" at bounding box center [146, 51] width 223 height 12
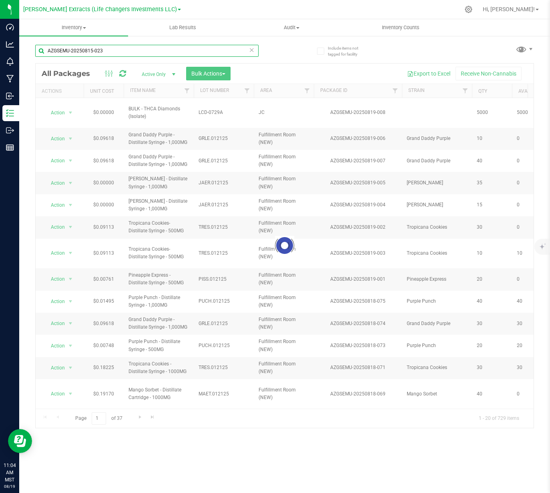
type input "AZGSEMU-20250815-023"
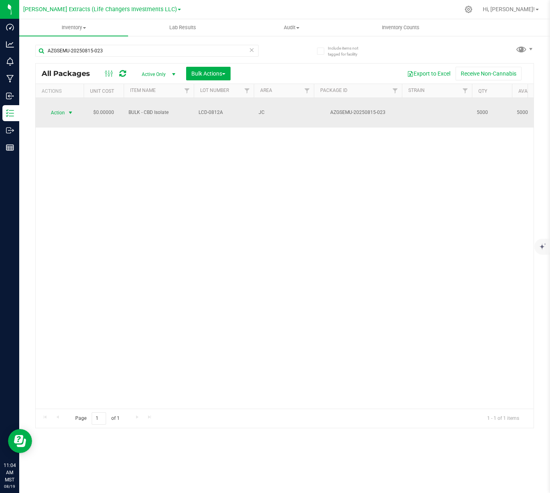
click at [54, 109] on span "Action" at bounding box center [55, 112] width 22 height 11
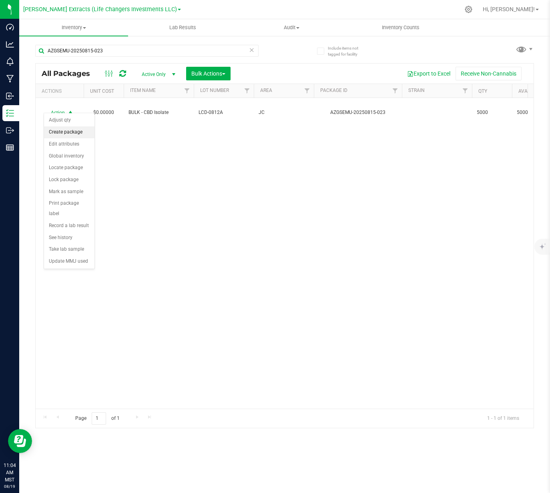
click at [78, 136] on li "Create package" at bounding box center [69, 132] width 50 height 12
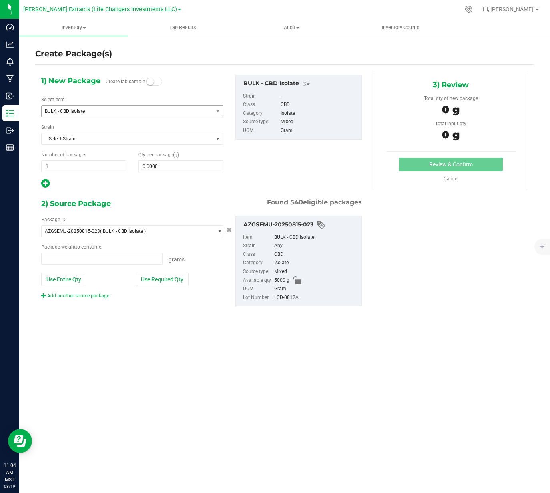
type input "0.0000 g"
click at [148, 110] on span "BULK - CBD Isolate" at bounding box center [124, 111] width 158 height 6
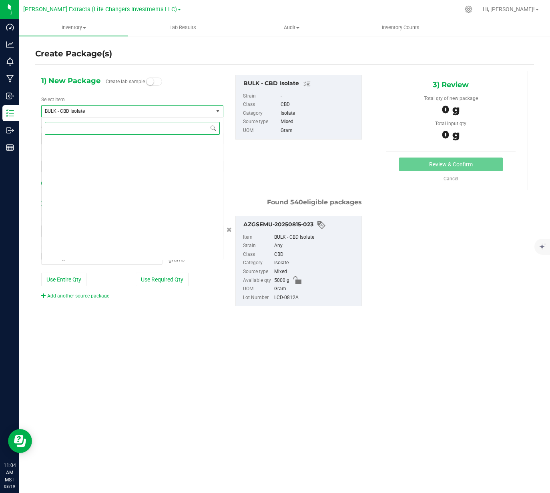
scroll to position [370, 0]
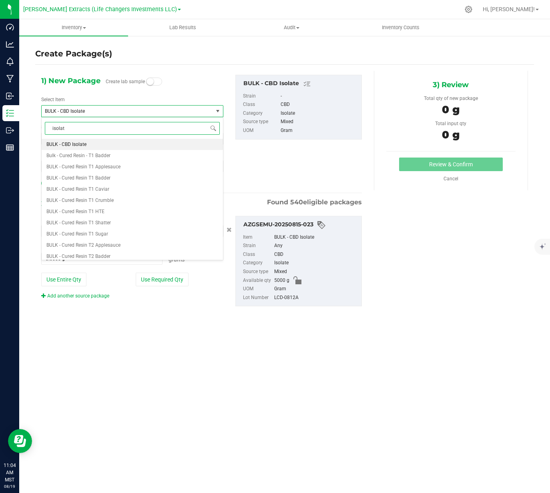
type input "isolate"
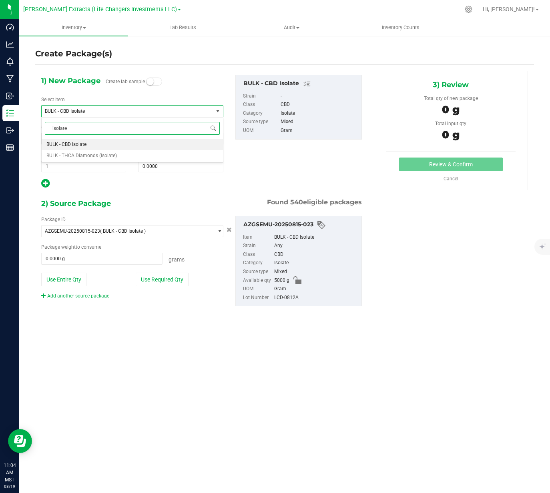
scroll to position [0, 0]
click at [117, 153] on li "BULK - THCA Diamonds (Isolate)" at bounding box center [132, 155] width 181 height 11
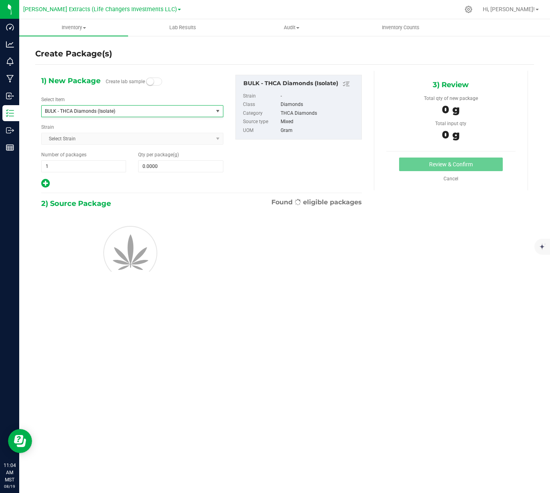
type input "0.0000"
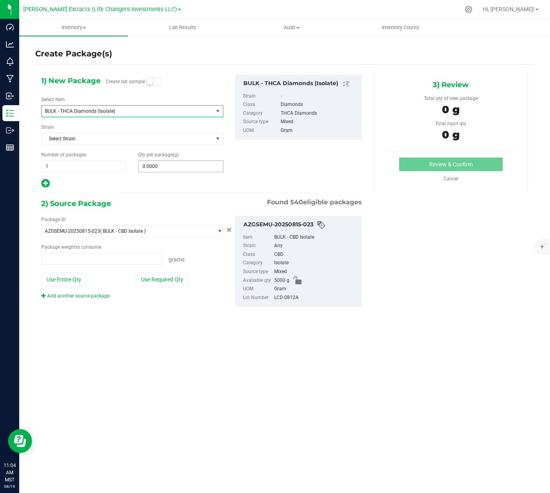
type input "0.0000 g"
click at [162, 163] on span at bounding box center [180, 166] width 85 height 12
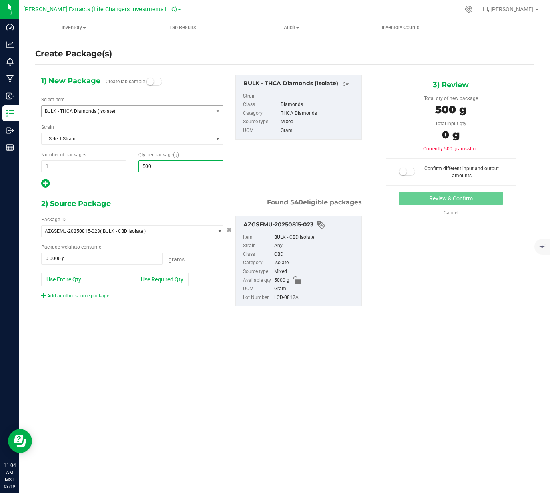
type input "5000"
type input "5,000.0000"
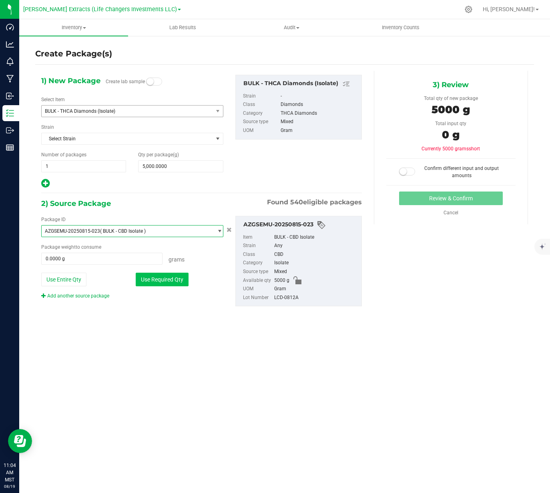
click at [177, 286] on button "Use Required Qty" at bounding box center [162, 280] width 53 height 14
type input "5000.0000 g"
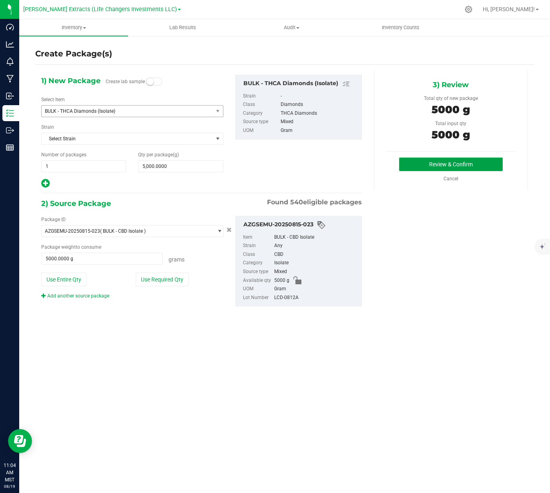
click at [404, 160] on button "Review & Confirm" at bounding box center [451, 165] width 104 height 14
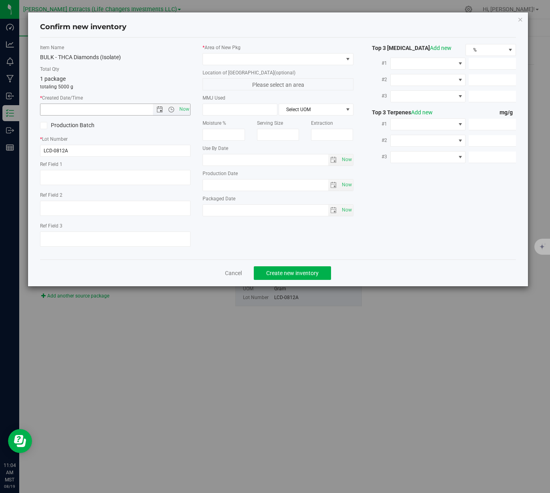
drag, startPoint x: 188, startPoint y: 106, endPoint x: 194, endPoint y: 98, distance: 10.2
click at [188, 106] on span "Now" at bounding box center [184, 110] width 14 height 12
type input "8/19/2025 11:04 AM"
click at [234, 58] on span at bounding box center [273, 59] width 140 height 11
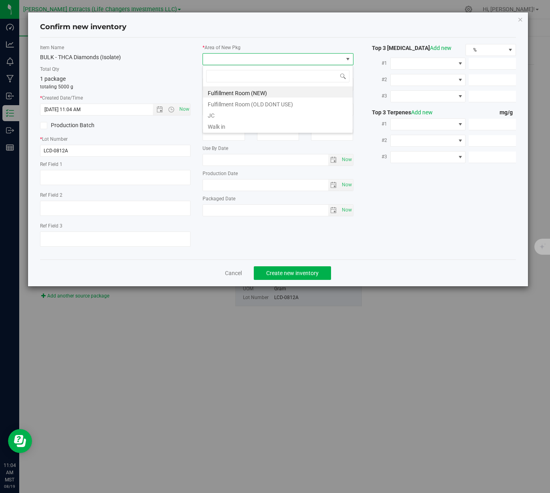
scroll to position [12, 150]
drag, startPoint x: 233, startPoint y: 91, endPoint x: 184, endPoint y: 76, distance: 51.3
click at [231, 91] on li "Fulfillment Room (NEW)" at bounding box center [278, 91] width 150 height 11
drag, startPoint x: 184, startPoint y: 76, endPoint x: 179, endPoint y: 82, distance: 7.8
click at [182, 78] on div "1 package totaling 5000 g" at bounding box center [115, 83] width 150 height 16
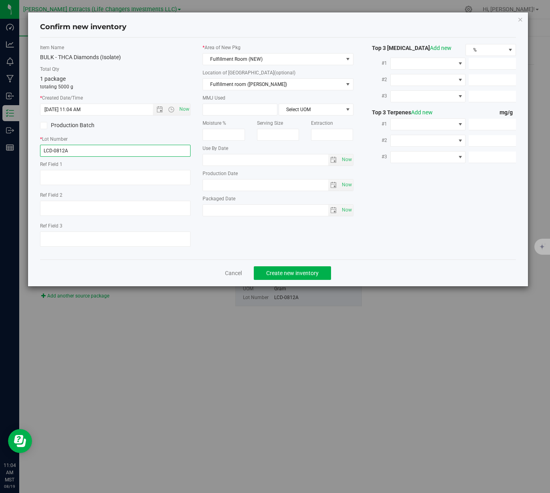
click at [136, 147] on input "LCD-0812A" at bounding box center [115, 151] width 150 height 12
click at [136, 148] on input "LCD-0812A" at bounding box center [115, 151] width 150 height 12
click at [137, 148] on input "LCD-0812A" at bounding box center [115, 151] width 150 height 12
paste input "LCD-0729A"
paste input "text"
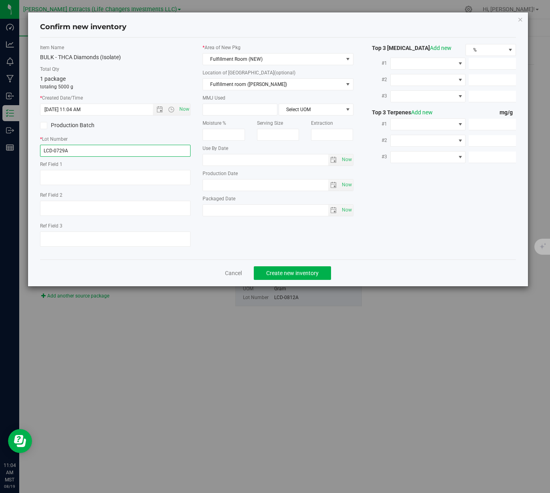
type input "LCD-0729A"
click at [172, 71] on label "Total Qty" at bounding box center [115, 69] width 150 height 7
click at [191, 66] on div "Item Name BULK - THCA Diamonds (Isolate) Total Qty 1 package totaling 5000 g * …" at bounding box center [115, 148] width 162 height 209
drag, startPoint x: 190, startPoint y: 90, endPoint x: 211, endPoint y: 185, distance: 97.5
click at [193, 96] on div "Item Name BULK - THCA Diamonds (Isolate) Total Qty 1 package totaling 5000 g * …" at bounding box center [115, 148] width 162 height 209
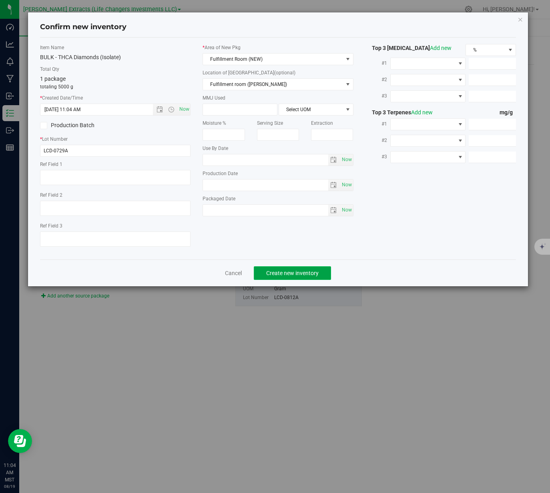
click at [263, 273] on button "Create new inventory" at bounding box center [292, 274] width 77 height 14
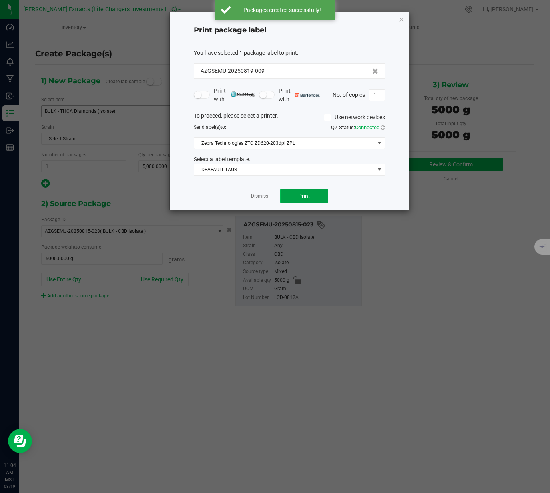
click at [296, 196] on button "Print" at bounding box center [304, 196] width 48 height 14
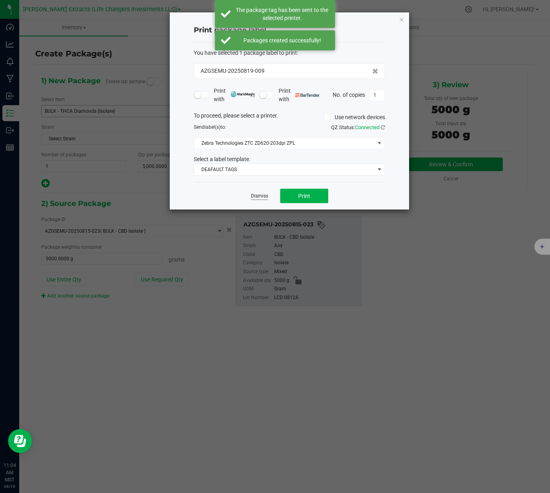
click at [259, 196] on link "Dismiss" at bounding box center [259, 196] width 17 height 7
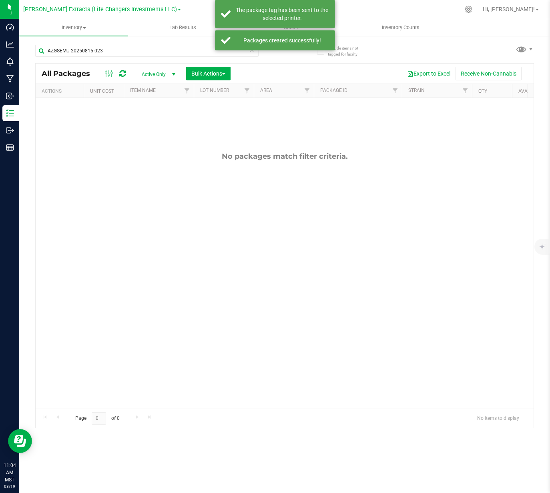
click at [317, 68] on div "Export to Excel Receive Non-Cannabis" at bounding box center [382, 74] width 291 height 14
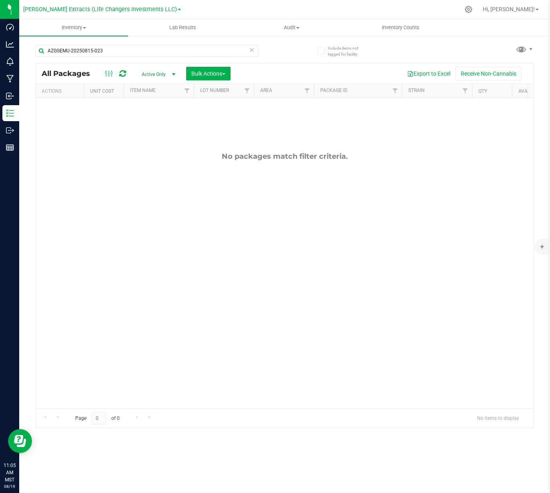
drag, startPoint x: 320, startPoint y: 67, endPoint x: 277, endPoint y: 57, distance: 44.4
click at [318, 67] on div "Export to Excel Receive Non-Cannabis" at bounding box center [382, 74] width 291 height 14
click at [253, 50] on icon at bounding box center [252, 50] width 6 height 10
click at [287, 53] on div "Loading... All Packages Active Only Active Only Lab Samples Locked All Bulk Act…" at bounding box center [284, 232] width 499 height 391
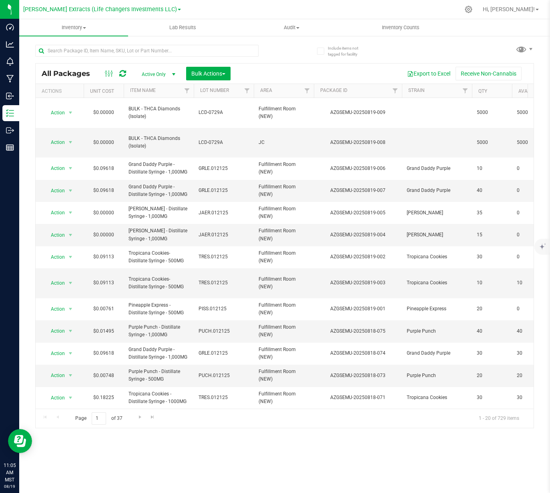
click at [291, 51] on div "All Packages Active Only Active Only Lab Samples Locked All Bulk Actions Add to…" at bounding box center [284, 232] width 499 height 391
click at [415, 50] on div "All Packages Active Only Active Only Lab Samples Locked All Bulk Actions Add to…" at bounding box center [284, 232] width 499 height 391
click at [415, 49] on div "All Packages Active Only Active Only Lab Samples Locked All Bulk Actions Add to…" at bounding box center [284, 232] width 499 height 391
click at [416, 48] on div "All Packages Active Only Active Only Lab Samples Locked All Bulk Actions Add to…" at bounding box center [284, 232] width 499 height 391
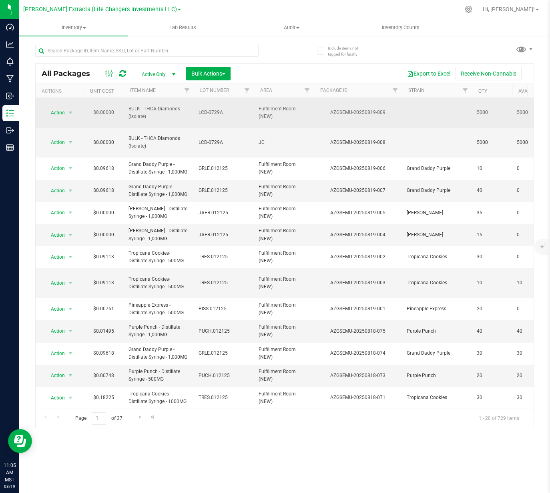
click at [58, 108] on span "Action" at bounding box center [55, 112] width 22 height 11
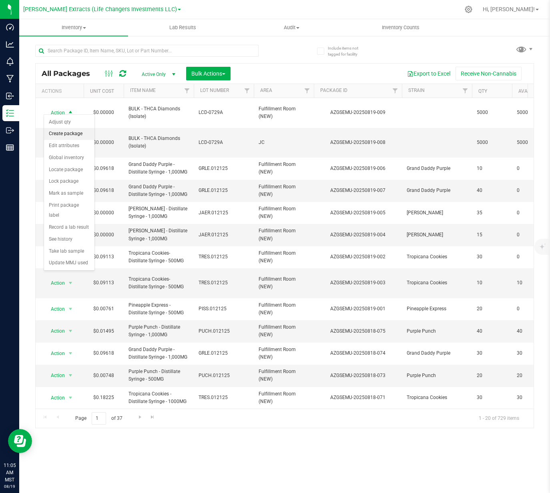
click at [74, 134] on li "Create package" at bounding box center [69, 134] width 50 height 12
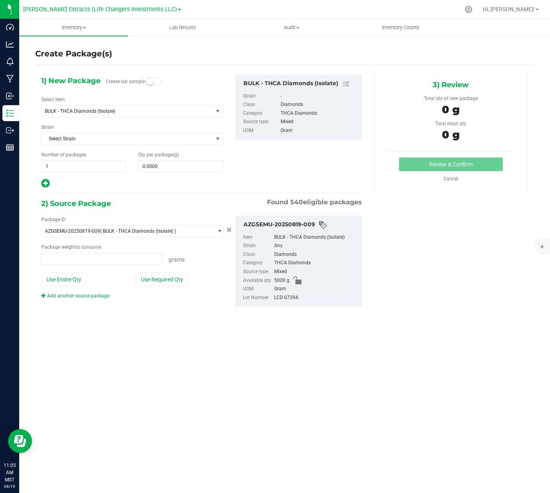
type input "0.0000 g"
click at [182, 165] on span at bounding box center [180, 166] width 85 height 12
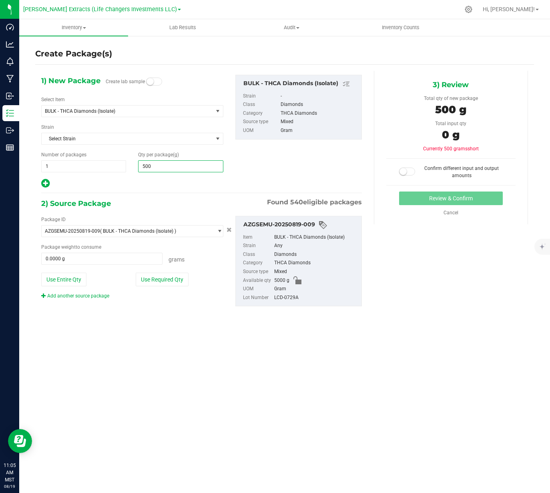
type input "5000"
type input "5,000.0000"
click at [172, 282] on button "Use Required Qty" at bounding box center [162, 280] width 53 height 14
type input "5000.0000 g"
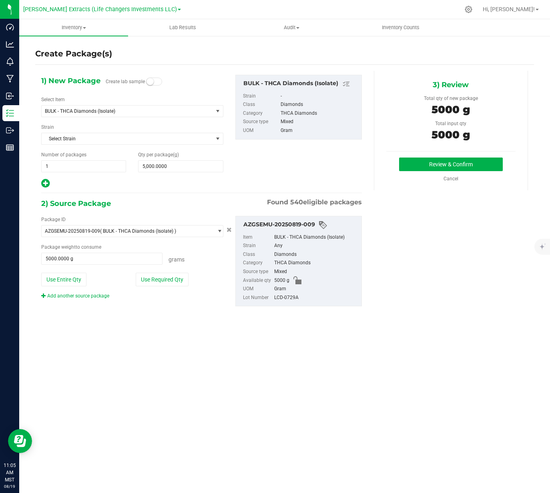
click at [422, 155] on div "3) Review Total qty of new package 5000 g Total input qty 5000 g Review & Confi…" at bounding box center [451, 131] width 154 height 120
click at [423, 166] on button "Review & Confirm" at bounding box center [451, 165] width 104 height 14
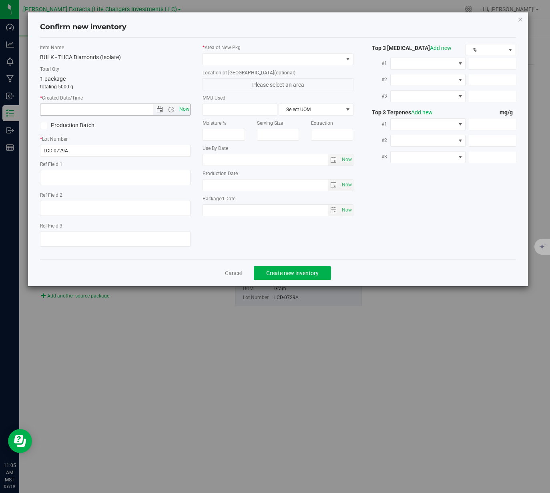
click at [183, 109] on span "Now" at bounding box center [184, 110] width 14 height 12
type input "8/19/2025 11:05 AM"
click at [233, 54] on span at bounding box center [273, 59] width 140 height 11
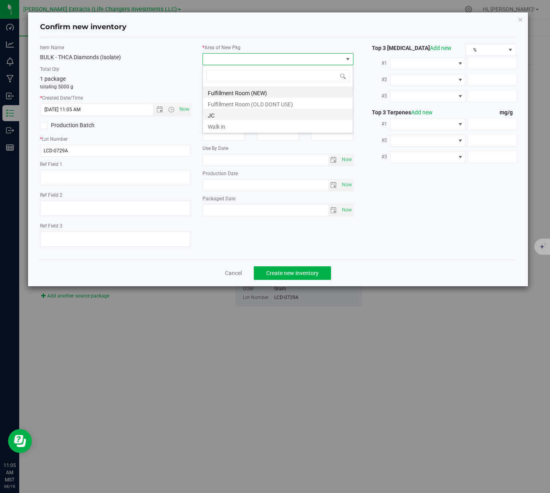
scroll to position [12, 150]
click at [243, 116] on li "JC" at bounding box center [278, 114] width 150 height 11
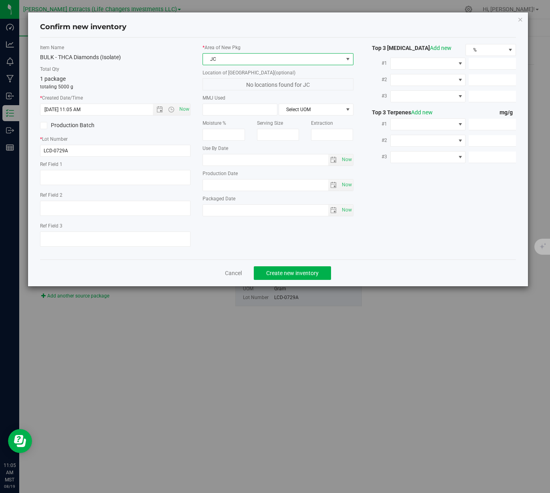
drag, startPoint x: 181, startPoint y: 86, endPoint x: 316, endPoint y: 230, distance: 197.1
click at [181, 86] on p "totaling 5000 g" at bounding box center [115, 86] width 150 height 7
click at [323, 273] on button "Create new inventory" at bounding box center [292, 274] width 77 height 14
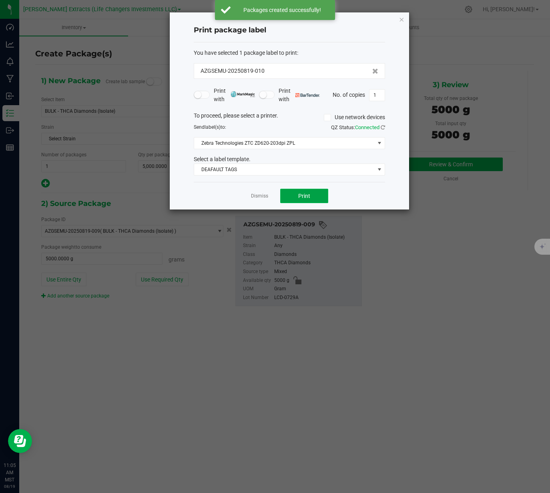
click at [298, 198] on button "Print" at bounding box center [304, 196] width 48 height 14
click at [262, 197] on div at bounding box center [289, 110] width 239 height 197
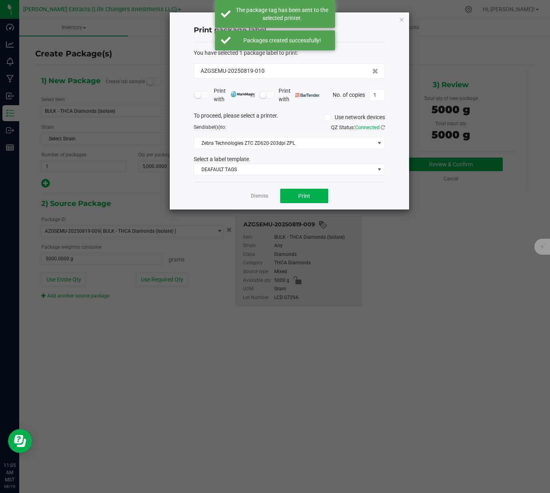
click at [262, 197] on link "Dismiss" at bounding box center [259, 196] width 17 height 7
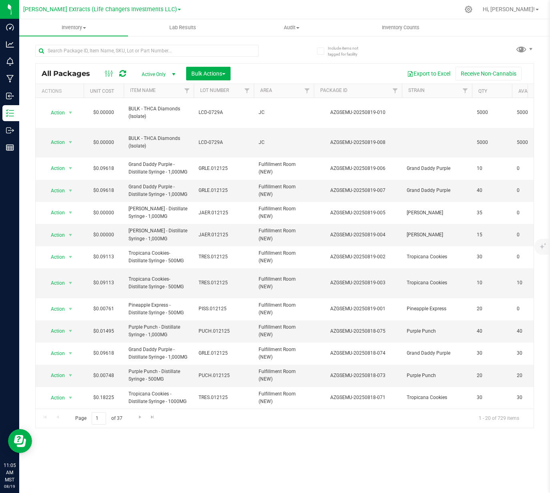
click at [315, 58] on div "Include items not tagged for facility" at bounding box center [339, 48] width 57 height 22
click at [221, 72] on span "Bulk Actions" at bounding box center [208, 73] width 34 height 6
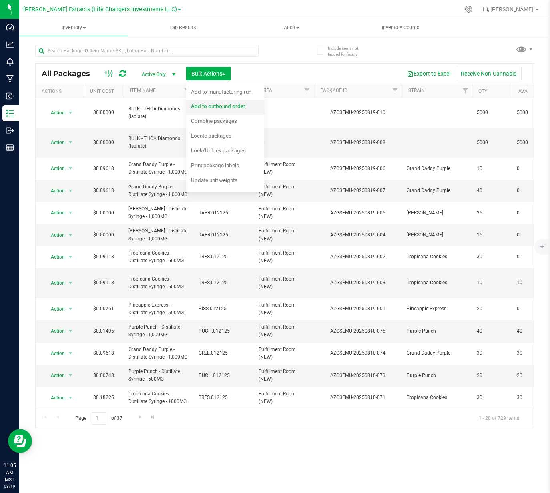
click at [243, 110] on div "Add to outbound order" at bounding box center [223, 107] width 65 height 13
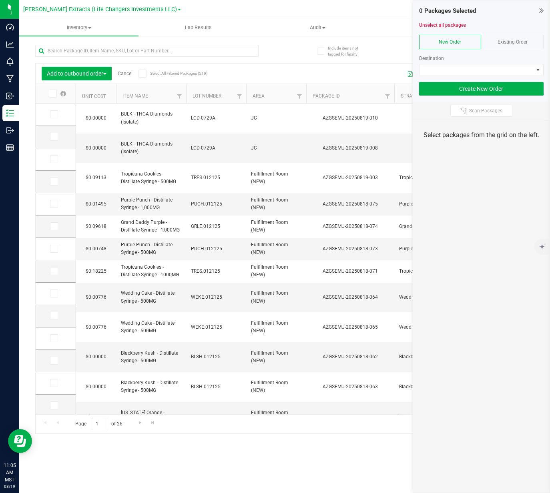
click at [295, 68] on div "Export to Excel Receive Non-Cannabis" at bounding box center [358, 74] width 337 height 14
click at [58, 116] on label at bounding box center [56, 114] width 12 height 8
click at [0, 0] on input "checkbox" at bounding box center [0, 0] width 0 height 0
click at [56, 134] on span at bounding box center [54, 137] width 8 height 8
click at [0, 0] on input "checkbox" at bounding box center [0, 0] width 0 height 0
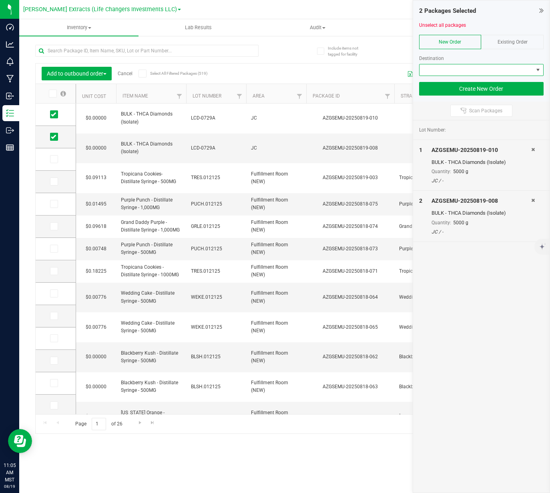
click at [437, 72] on span at bounding box center [476, 69] width 114 height 11
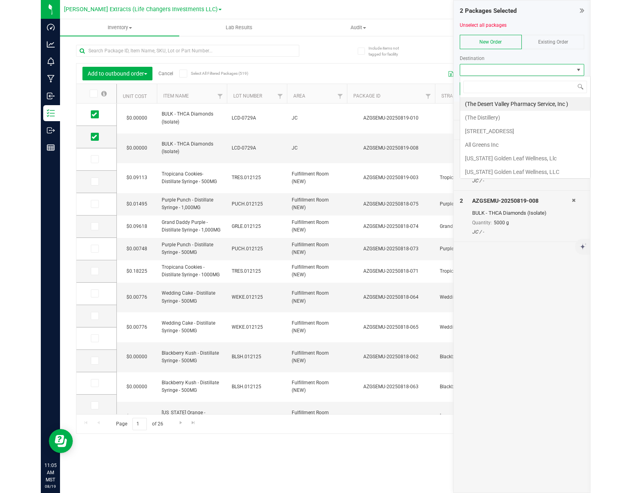
scroll to position [12, 124]
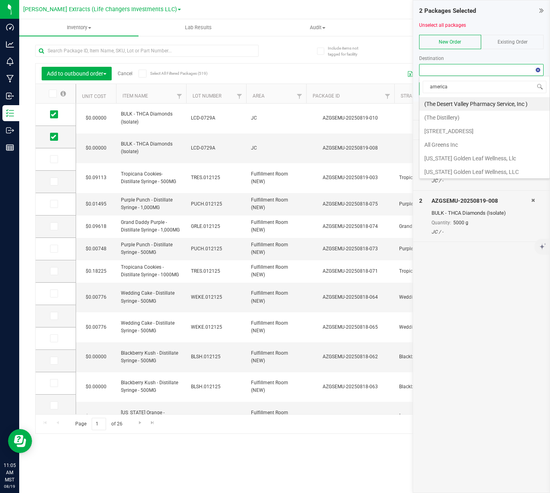
type input "american"
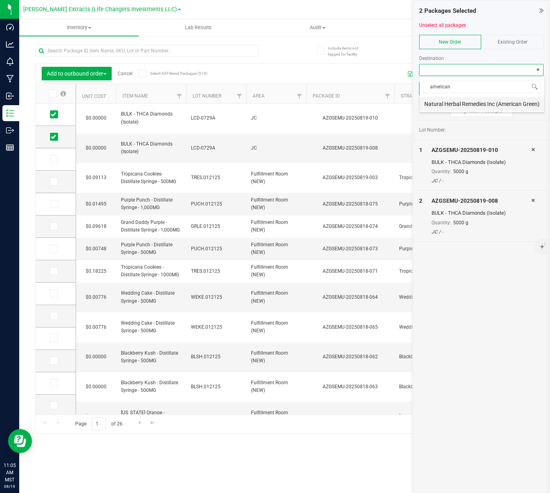
click at [468, 102] on li "Natural Herbal Remedies Inc (American Green)" at bounding box center [481, 104] width 125 height 14
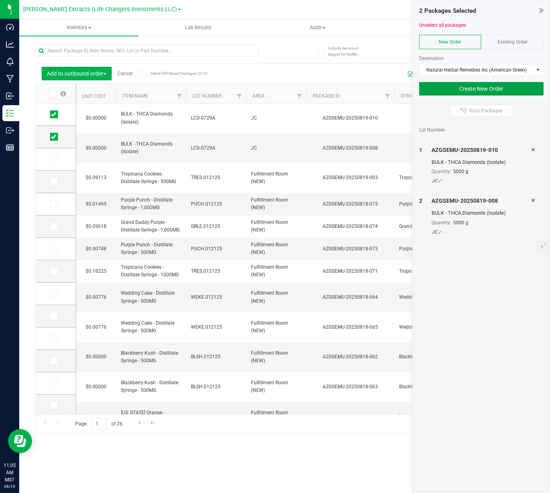
click at [503, 89] on button "Create New Order" at bounding box center [481, 89] width 125 height 14
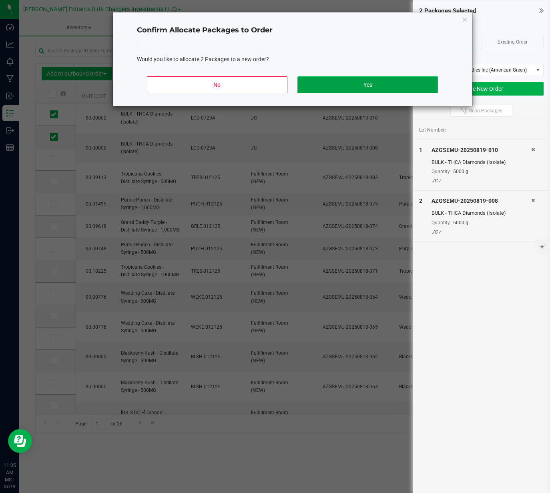
click at [364, 83] on button "Yes" at bounding box center [367, 84] width 140 height 17
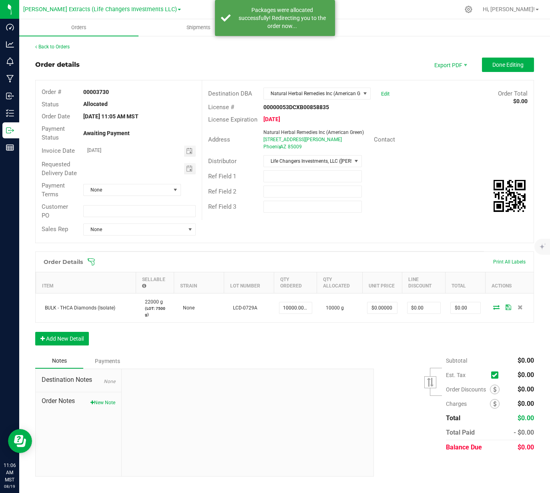
click at [393, 248] on div "Order details Export PDF Done Editing Order # 00003730 Status Allocated Order D…" at bounding box center [284, 267] width 499 height 419
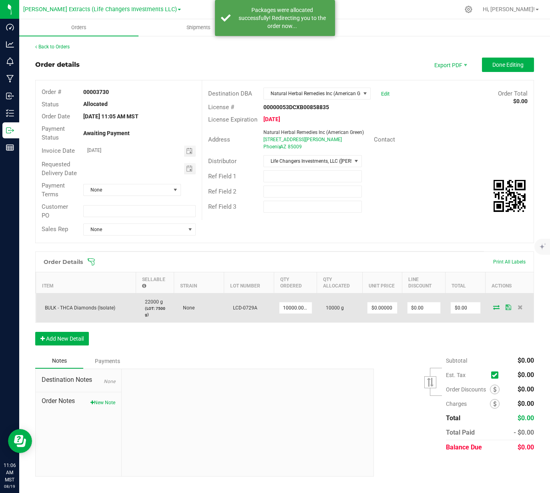
click at [386, 298] on td "$0.00000" at bounding box center [382, 307] width 40 height 29
click at [389, 305] on input "0" at bounding box center [382, 308] width 30 height 11
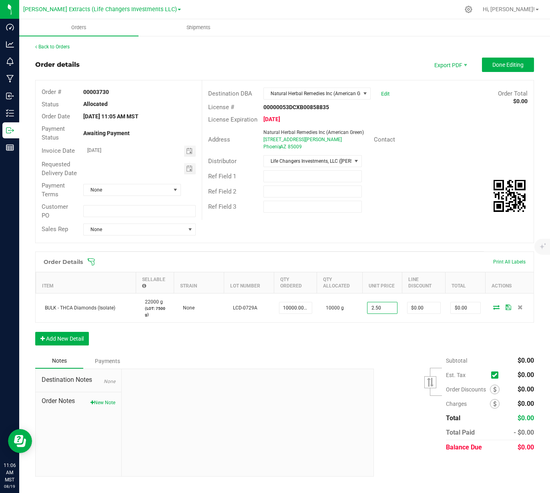
type input "$2.50000"
type input "0"
type input "$25,000.00"
click at [417, 173] on div "Ref Field 1" at bounding box center [367, 176] width 331 height 15
click at [427, 180] on div "Ref Field 1" at bounding box center [367, 176] width 331 height 15
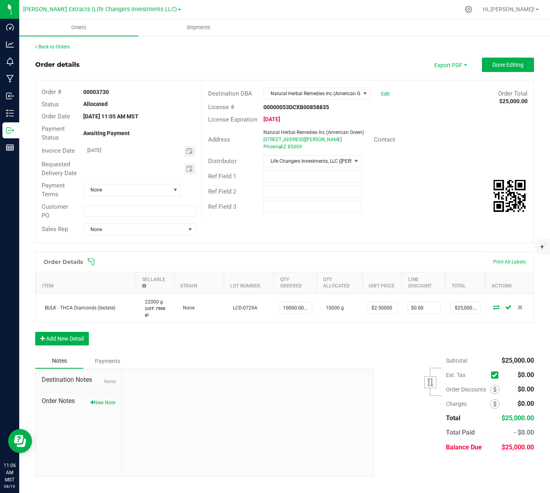
click at [428, 180] on div "Ref Field 1" at bounding box center [367, 176] width 331 height 15
click at [419, 110] on div "License # 00000053DCXB00858835" at bounding box center [367, 107] width 331 height 12
click at [419, 109] on div "License # 00000053DCXB00858835" at bounding box center [367, 107] width 331 height 12
click at [426, 100] on div "Destination DBA Natural Herbal Remedies Inc (American Green) Edit Order Total $…" at bounding box center [367, 93] width 331 height 15
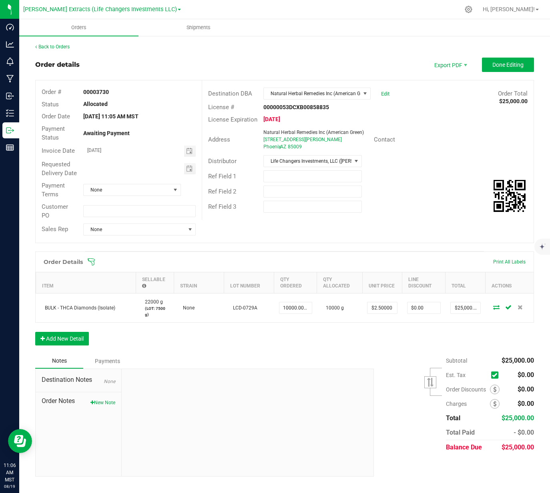
click at [454, 103] on div "License # 00000053DCXB00858835" at bounding box center [367, 107] width 331 height 12
click at [505, 62] on span "Done Editing" at bounding box center [507, 65] width 31 height 6
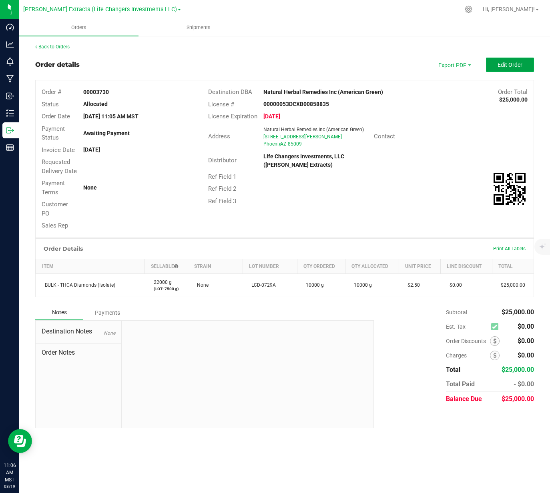
click at [491, 63] on button "Edit Order" at bounding box center [510, 65] width 48 height 14
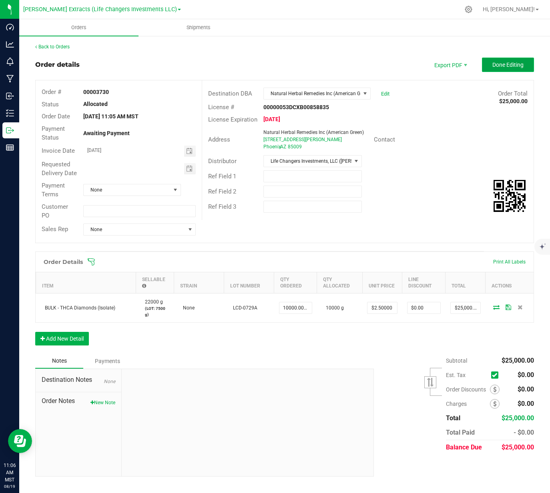
click at [492, 67] on span "Done Editing" at bounding box center [507, 65] width 31 height 6
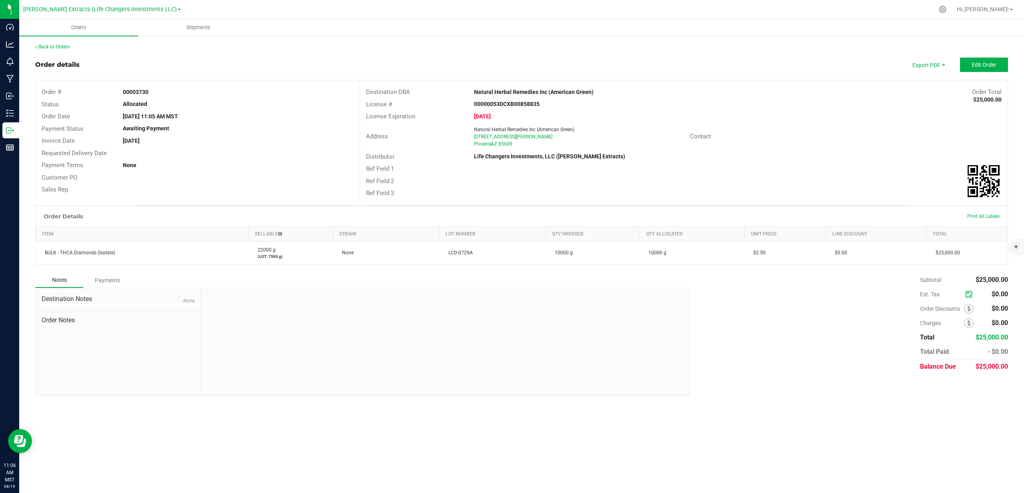
click at [549, 145] on div "Phoenix , AZ 85009" at bounding box center [579, 143] width 210 height 7
click at [549, 90] on span "Invoice PDF" at bounding box center [930, 90] width 50 height 12
drag, startPoint x: 213, startPoint y: 76, endPoint x: 200, endPoint y: 76, distance: 13.2
click at [212, 76] on outbound-order-header "Order details Export PDF Edit Order Order # 00003730 Status Allocated Order Dat…" at bounding box center [521, 132] width 973 height 148
click at [20, 128] on div "Back to Orders Order details Export PDF Edit Order Order # 00003730 Status Allo…" at bounding box center [521, 219] width 1005 height 369
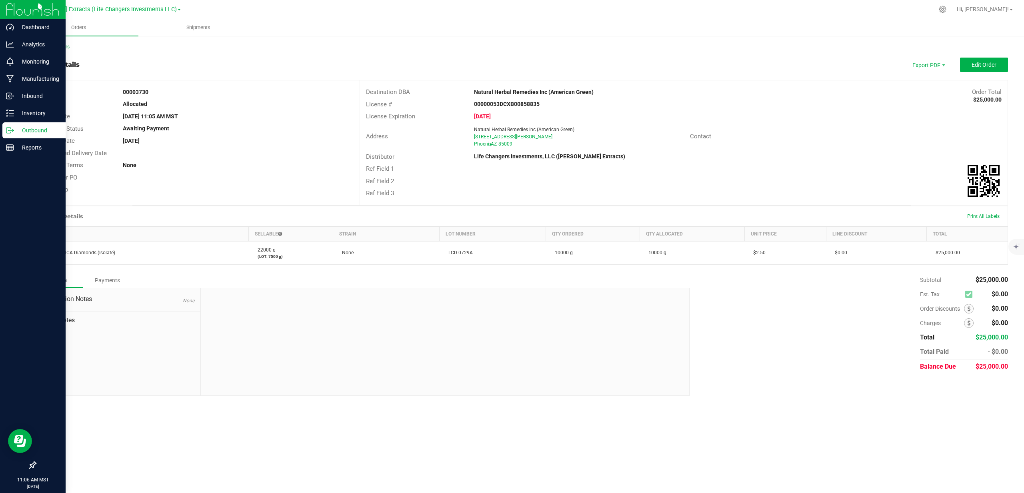
click at [13, 131] on icon at bounding box center [12, 130] width 1 height 1
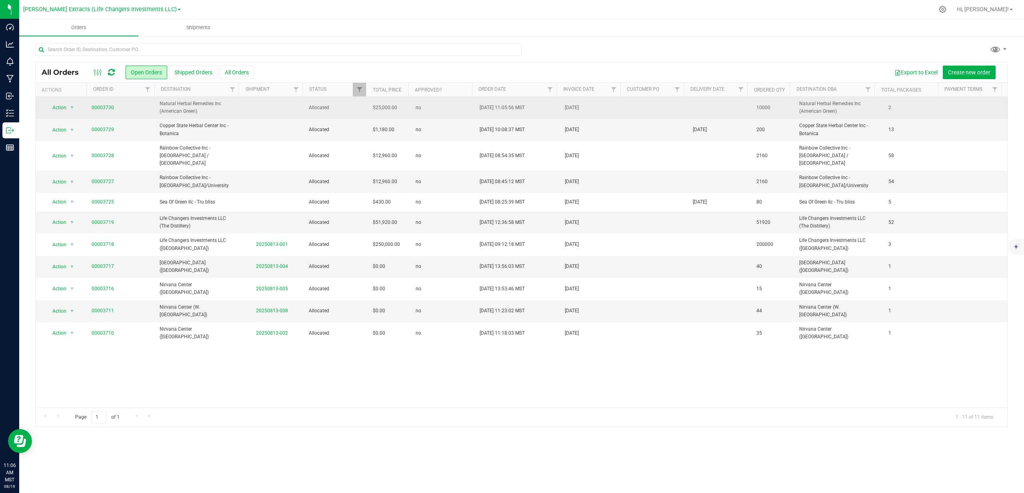
click at [185, 104] on span "Natural Herbal Remedies Inc (American Green)" at bounding box center [198, 107] width 76 height 15
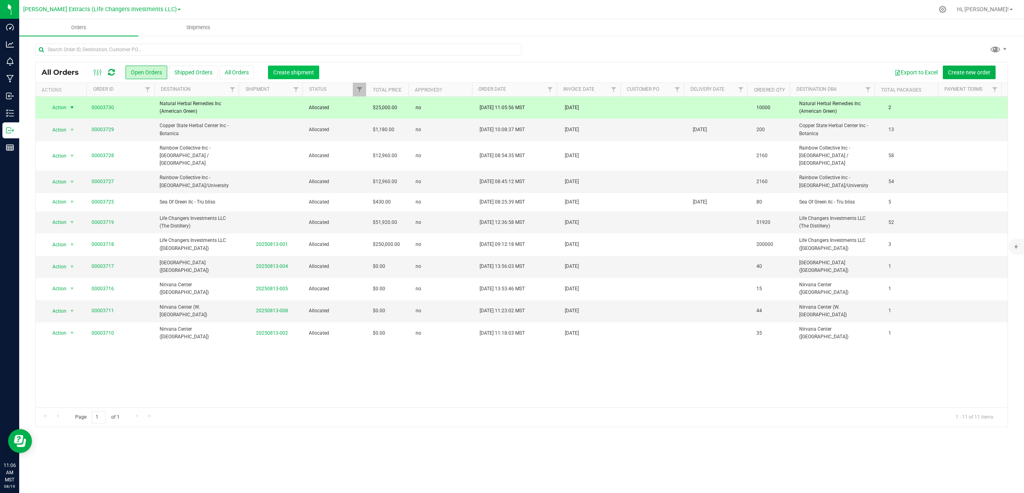
click at [270, 70] on button "Create shipment" at bounding box center [293, 73] width 51 height 14
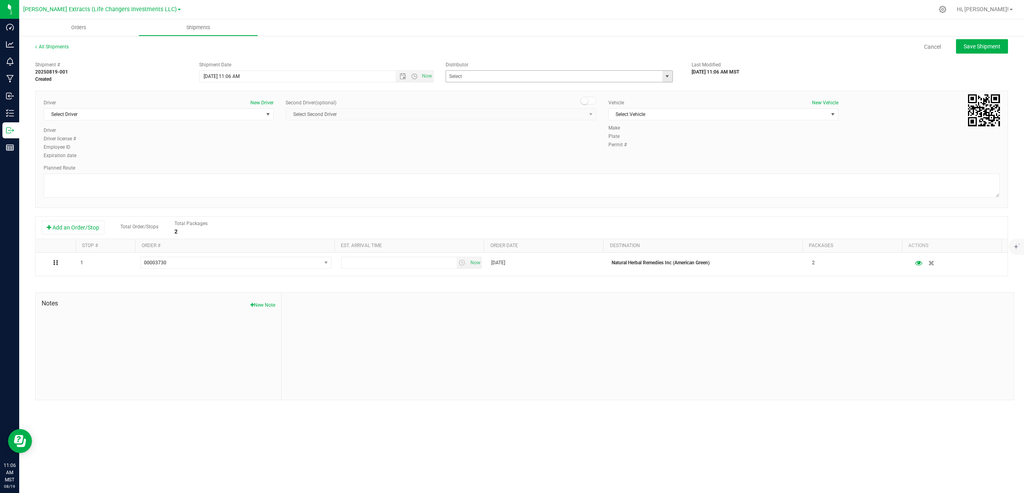
click at [549, 75] on span "select" at bounding box center [668, 76] width 10 height 11
drag, startPoint x: 531, startPoint y: 102, endPoint x: 425, endPoint y: 113, distance: 106.6
click at [531, 102] on li "Life Changers Investments, LLC ([PERSON_NAME] Extracts)" at bounding box center [559, 102] width 227 height 12
type input "Life Changers Investments, LLC ([PERSON_NAME] Extracts)"
click at [249, 114] on span "Select Driver" at bounding box center [153, 114] width 219 height 11
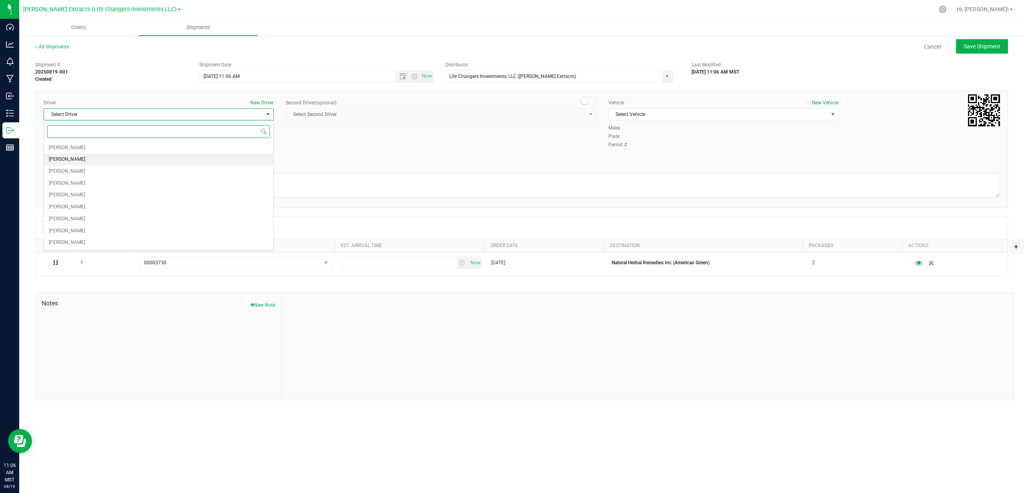
click at [95, 162] on li "Jacob Cohen" at bounding box center [158, 160] width 229 height 12
click at [549, 119] on span "Select Vehicle" at bounding box center [718, 114] width 219 height 11
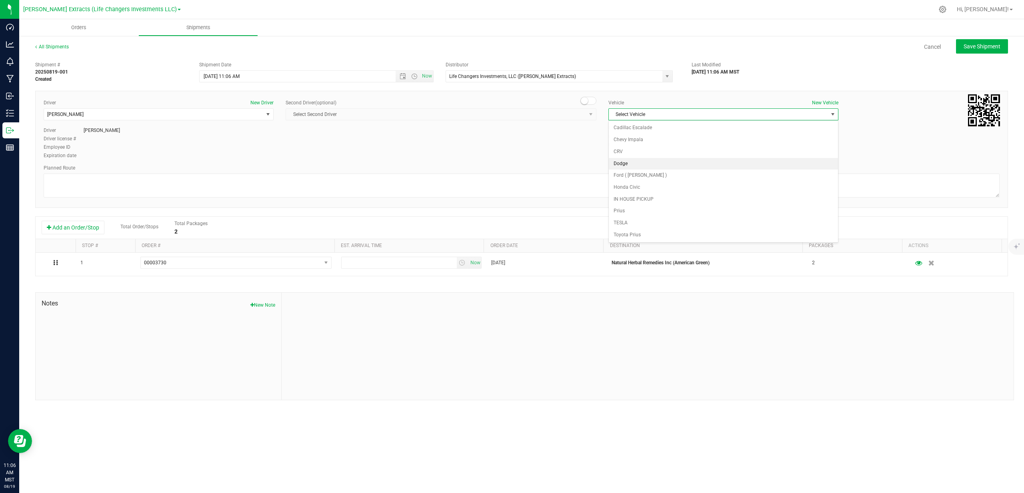
click at [549, 164] on li "Dodge" at bounding box center [723, 164] width 229 height 12
drag, startPoint x: 577, startPoint y: 158, endPoint x: 572, endPoint y: 205, distance: 47.5
click at [549, 159] on div "Driver New Driver Jacob Cohen Select Driver Ivan Bolanos Jacob Cohen Devin Cove…" at bounding box center [522, 129] width 968 height 61
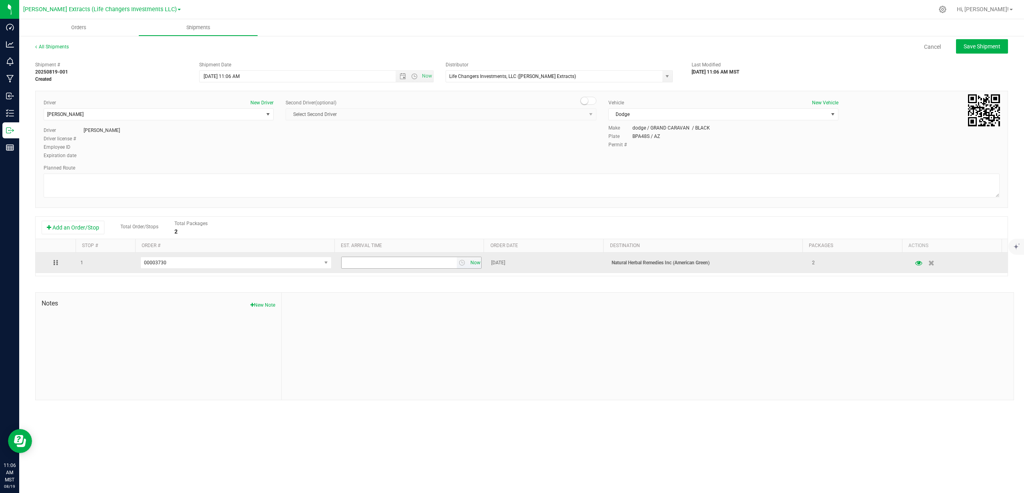
click at [478, 264] on td "Now" at bounding box center [412, 263] width 150 height 20
click at [477, 263] on span "Now" at bounding box center [476, 263] width 14 height 12
click at [515, 152] on div "Driver New Driver Jacob Cohen Select Driver Ivan Bolanos Jacob Cohen Devin Cove…" at bounding box center [522, 129] width 968 height 61
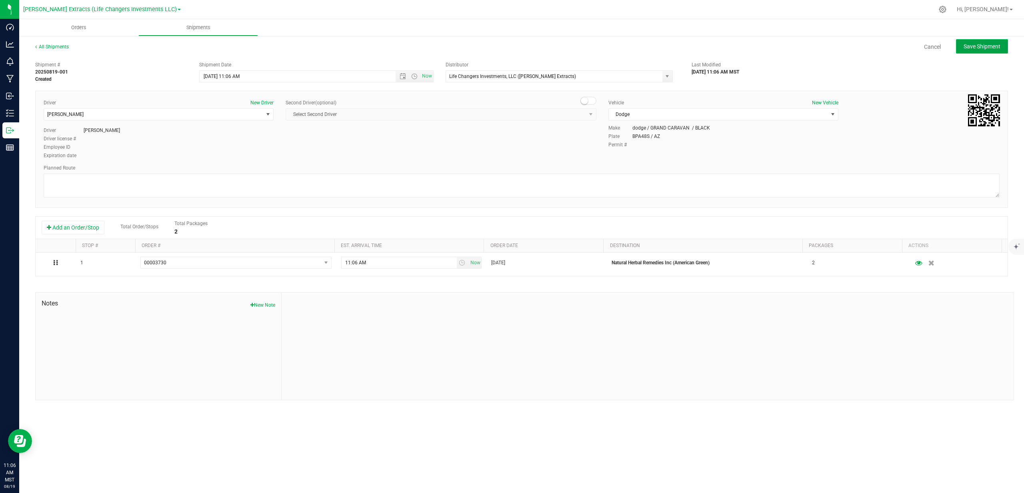
click at [549, 46] on span "Save Shipment" at bounding box center [982, 46] width 37 height 6
type input "8/19/2025 6:06 PM"
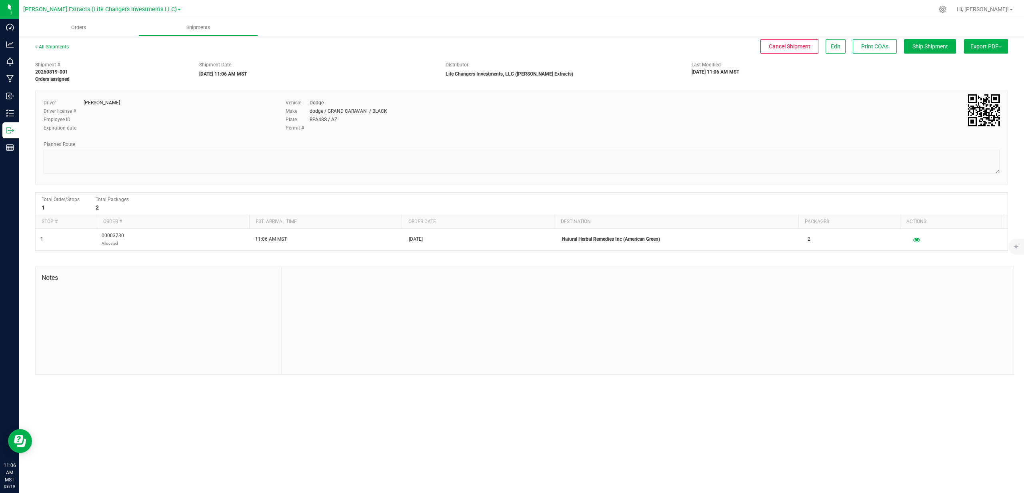
click at [549, 50] on button "Export PDF" at bounding box center [986, 46] width 44 height 14
click at [549, 65] on span "Manifest by Package ID" at bounding box center [974, 64] width 51 height 6
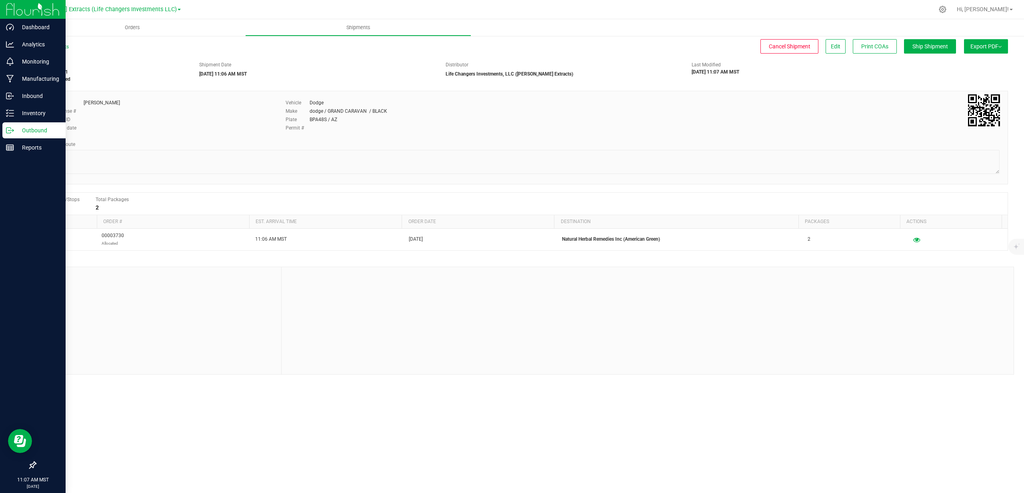
click at [10, 128] on icon at bounding box center [8, 131] width 4 height 6
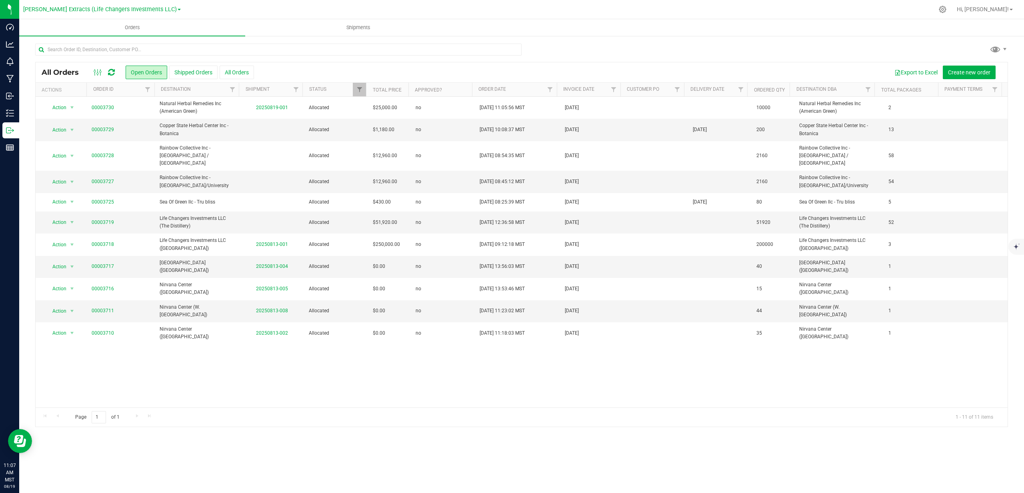
click at [489, 64] on div "All Orders Open Orders Shipped Orders All Orders Export to Excel Create new ord…" at bounding box center [522, 72] width 972 height 20
click at [231, 91] on span "Filter" at bounding box center [232, 89] width 6 height 6
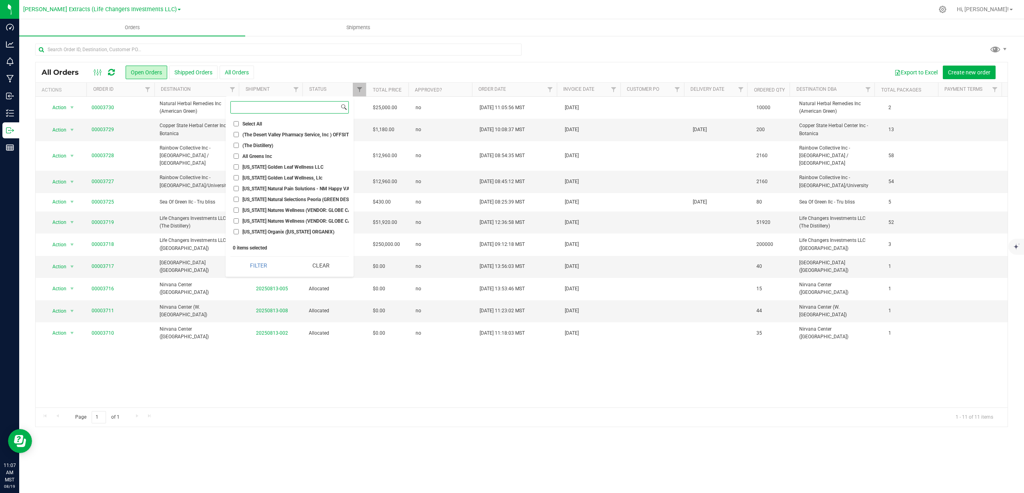
click at [246, 105] on input at bounding box center [285, 108] width 108 height 12
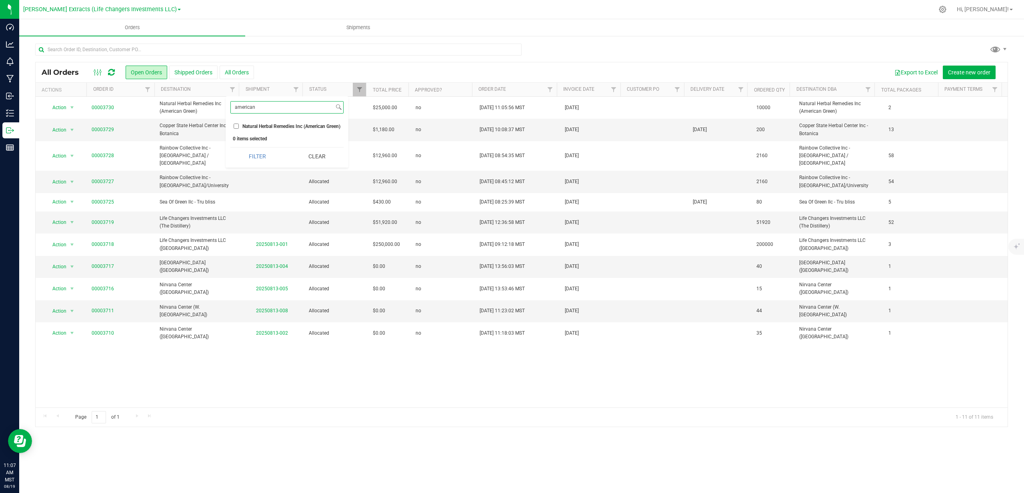
type input "american"
drag, startPoint x: 281, startPoint y: 122, endPoint x: 271, endPoint y: 144, distance: 24.5
click at [281, 122] on li "Natural Herbal Remedies Inc (American Green)" at bounding box center [287, 126] width 113 height 8
drag, startPoint x: 237, startPoint y: 127, endPoint x: 243, endPoint y: 137, distance: 11.1
click at [238, 128] on input "Natural Herbal Remedies Inc (American Green)" at bounding box center [236, 126] width 5 height 5
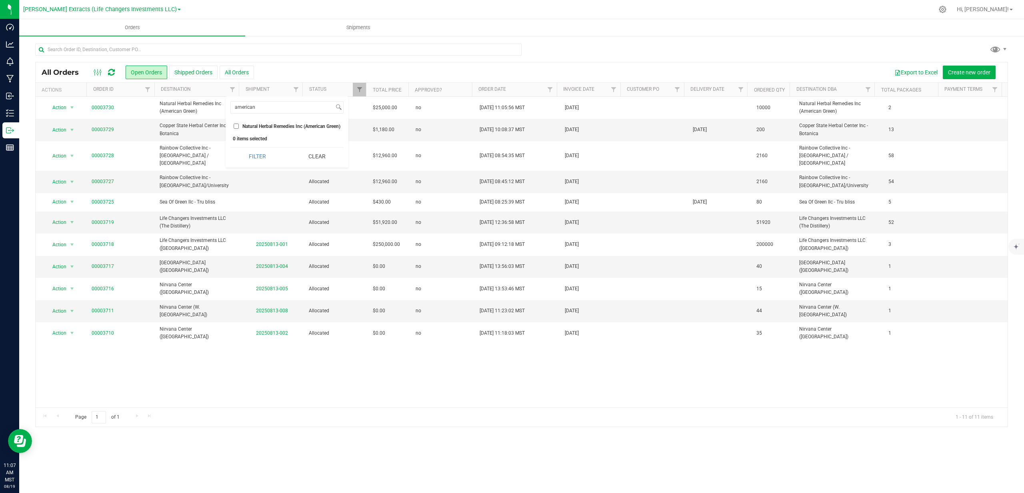
checkbox input "true"
click at [253, 153] on button "Filter" at bounding box center [258, 157] width 54 height 18
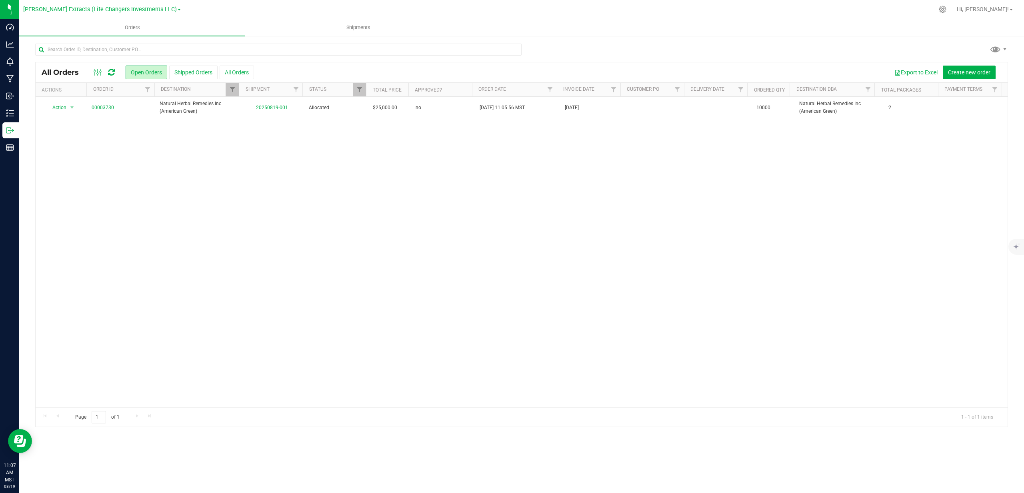
click at [310, 70] on div "Export to Excel Create new order" at bounding box center [628, 73] width 748 height 14
click at [232, 72] on button "All Orders" at bounding box center [237, 73] width 34 height 14
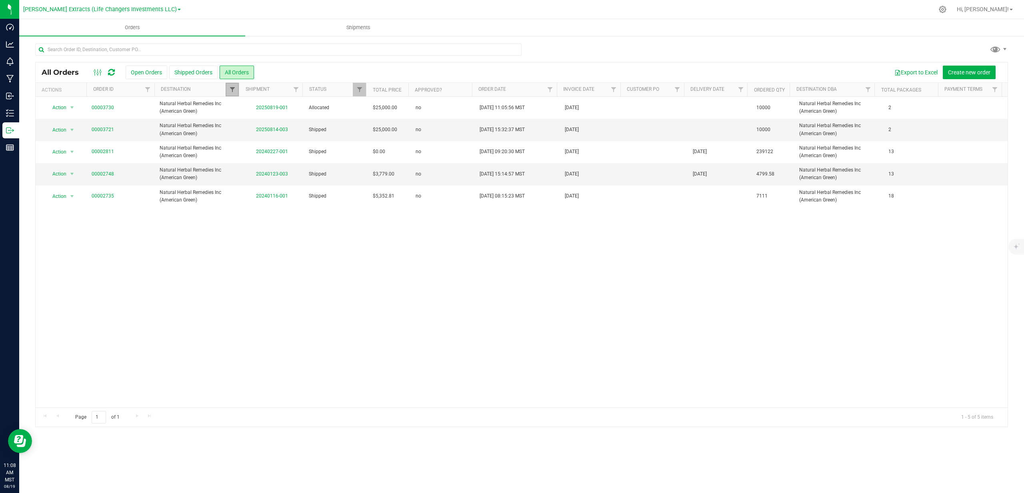
click at [233, 91] on span "Filter" at bounding box center [232, 89] width 6 height 6
click at [313, 72] on div "Export to Excel Create new order" at bounding box center [628, 73] width 748 height 14
click at [320, 68] on div "Export to Excel Create new order" at bounding box center [628, 73] width 748 height 14
click at [317, 69] on div "Export to Excel Create new order" at bounding box center [628, 73] width 748 height 14
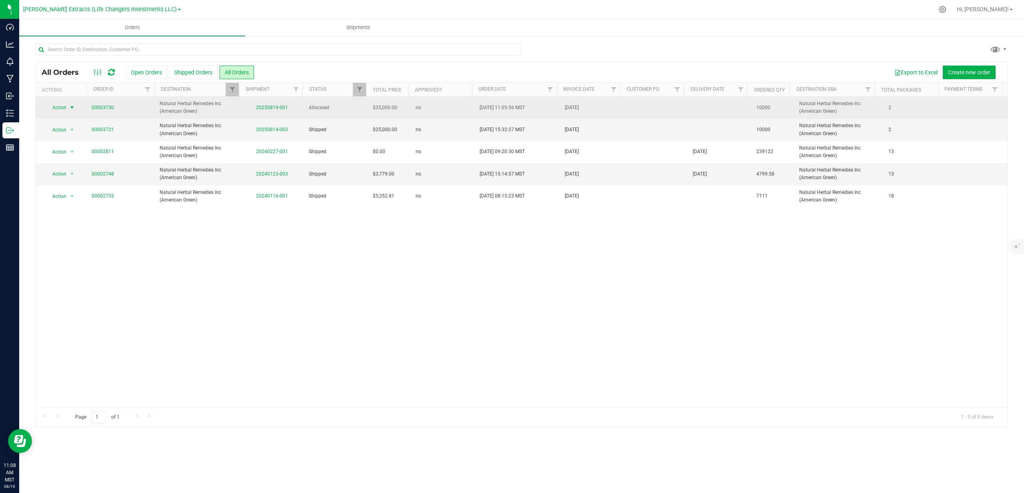
click at [56, 110] on span "Action" at bounding box center [56, 107] width 22 height 11
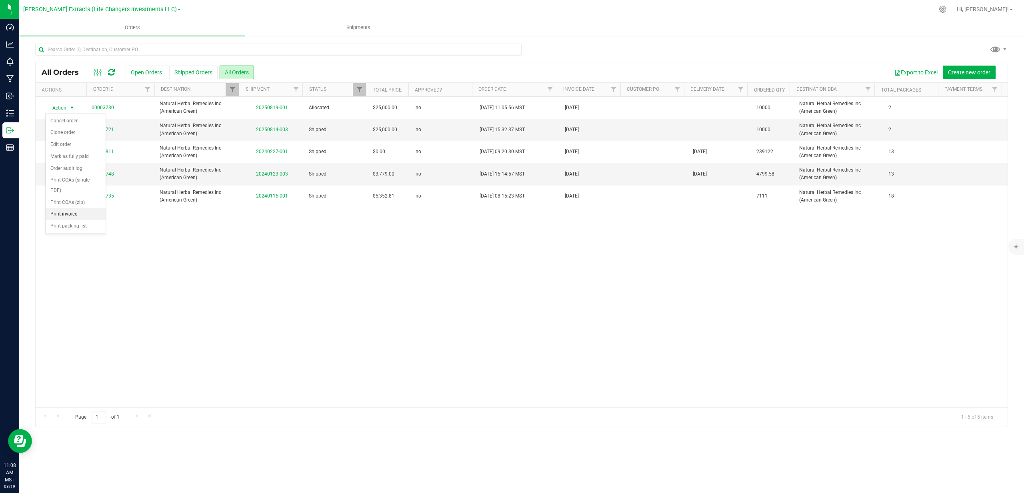
click at [85, 217] on li "Print invoice" at bounding box center [76, 214] width 60 height 12
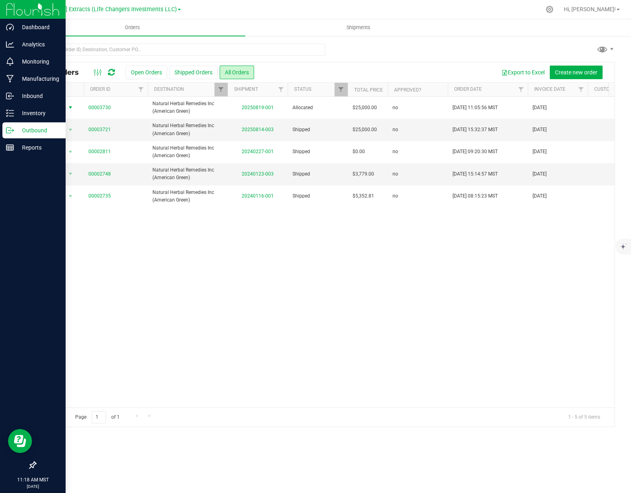
click at [26, 132] on p "Outbound" at bounding box center [38, 131] width 48 height 10
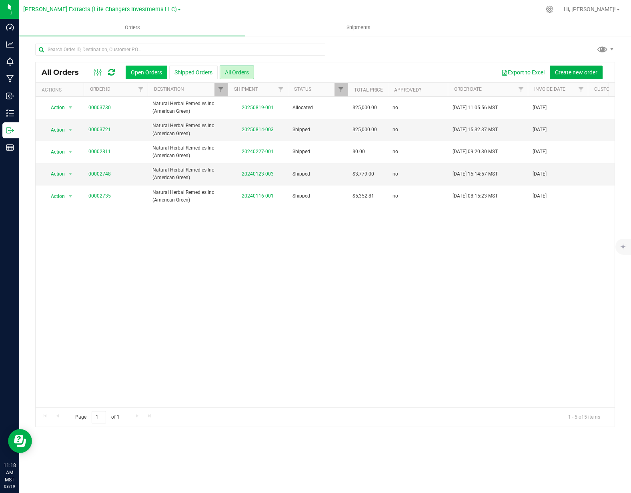
click at [156, 67] on button "Open Orders" at bounding box center [147, 73] width 42 height 14
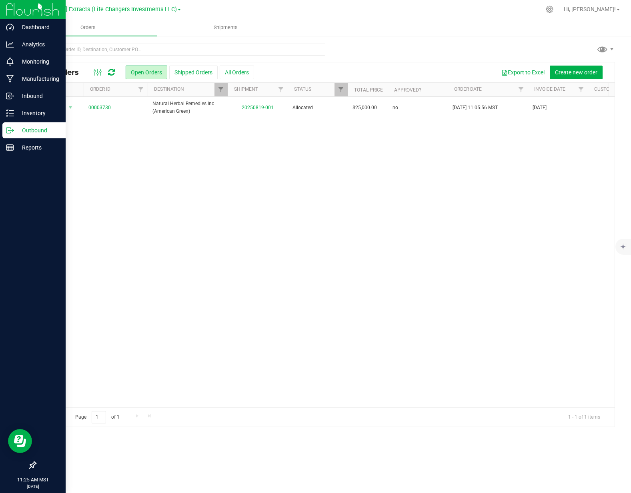
click at [24, 130] on p "Outbound" at bounding box center [38, 131] width 48 height 10
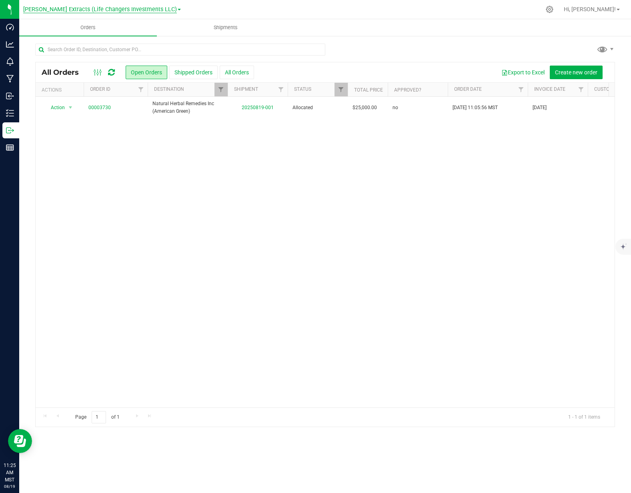
click at [131, 12] on span "[PERSON_NAME] Extracts (Life Changers Investments LLC)" at bounding box center [100, 9] width 154 height 7
click at [83, 30] on link "[PERSON_NAME] Extracts (Life Changers Investments LLC)" at bounding box center [102, 28] width 158 height 11
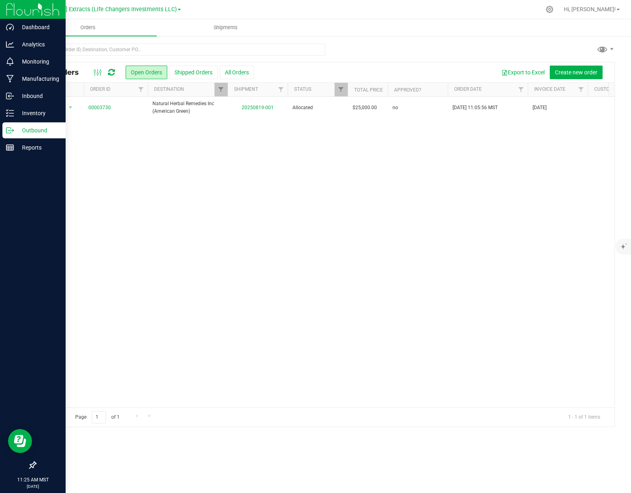
click at [12, 130] on line at bounding box center [11, 130] width 4 height 0
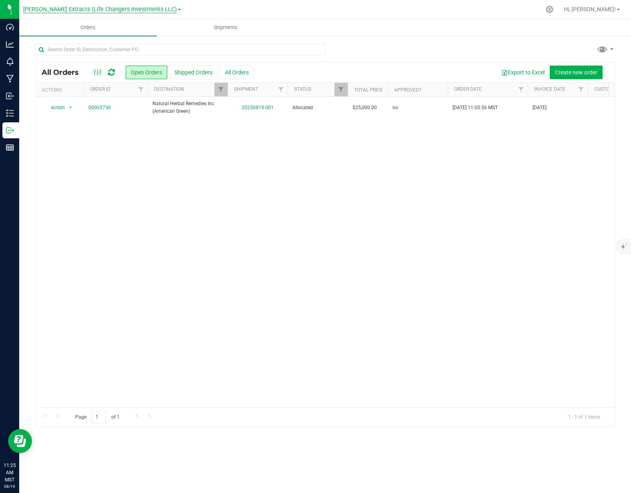
click at [115, 6] on span "[PERSON_NAME] Extracts (Life Changers Investments LLC)" at bounding box center [100, 9] width 154 height 7
click at [101, 27] on link "[PERSON_NAME] Extracts (Life Changers Investments LLC)" at bounding box center [102, 28] width 158 height 11
click at [159, 75] on button "Open Orders" at bounding box center [147, 73] width 42 height 14
click at [180, 74] on button "Shipped Orders" at bounding box center [193, 73] width 48 height 14
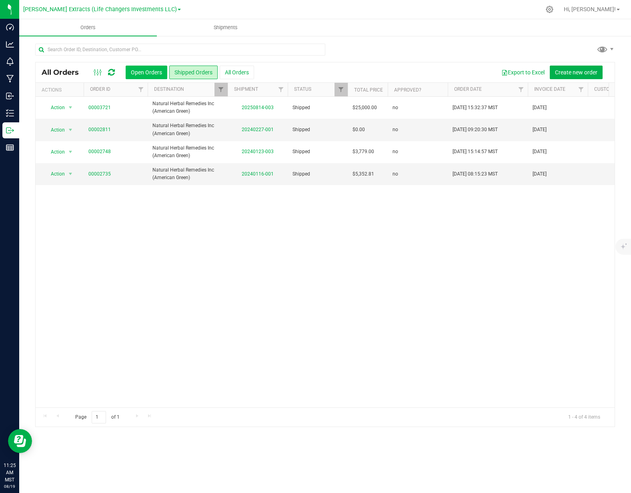
click at [152, 73] on button "Open Orders" at bounding box center [147, 73] width 42 height 14
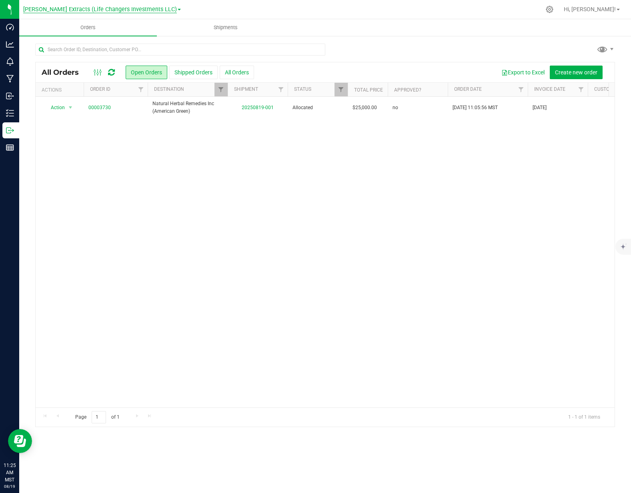
click at [100, 7] on span "[PERSON_NAME] Extracts (Life Changers Investments LLC)" at bounding box center [100, 9] width 154 height 7
click at [86, 28] on link "[PERSON_NAME] Extracts (Life Changers Investments LLC)" at bounding box center [102, 28] width 158 height 11
click at [82, 148] on div "Action Action Cancel order Clone order Edit order Mark as fully paid Order audi…" at bounding box center [325, 252] width 579 height 311
click at [95, 7] on span "[PERSON_NAME] Extracts (Life Changers Investments LLC)" at bounding box center [100, 9] width 154 height 7
click at [46, 38] on link "The Distillery" at bounding box center [102, 39] width 158 height 11
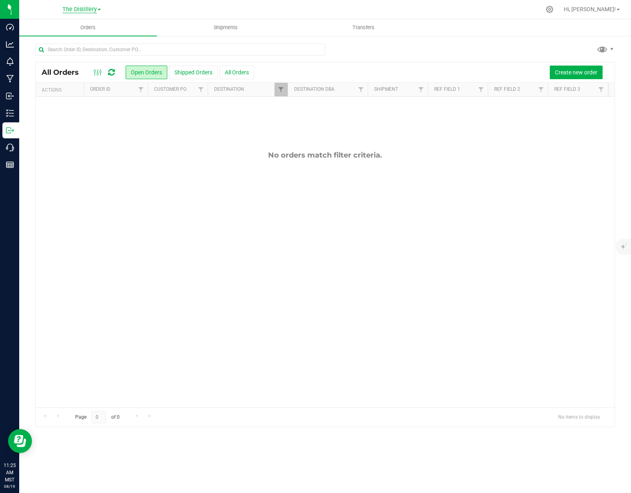
click at [74, 8] on span "The Distillery" at bounding box center [79, 9] width 34 height 7
click at [76, 28] on link "[PERSON_NAME] Extracts (Life Changers Investments LLC)" at bounding box center [81, 28] width 117 height 11
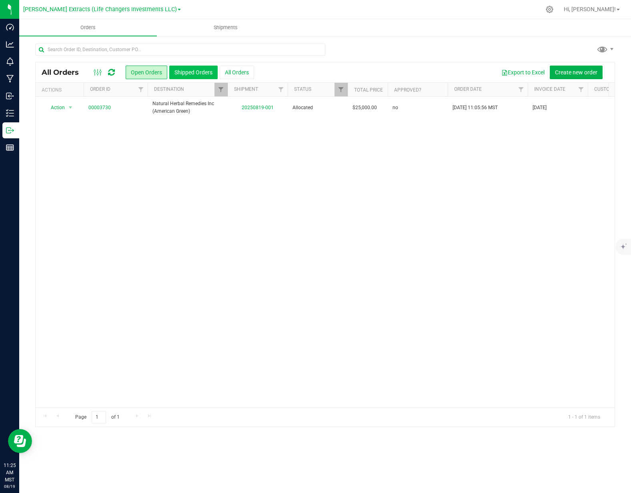
click at [192, 71] on button "Shipped Orders" at bounding box center [193, 73] width 48 height 14
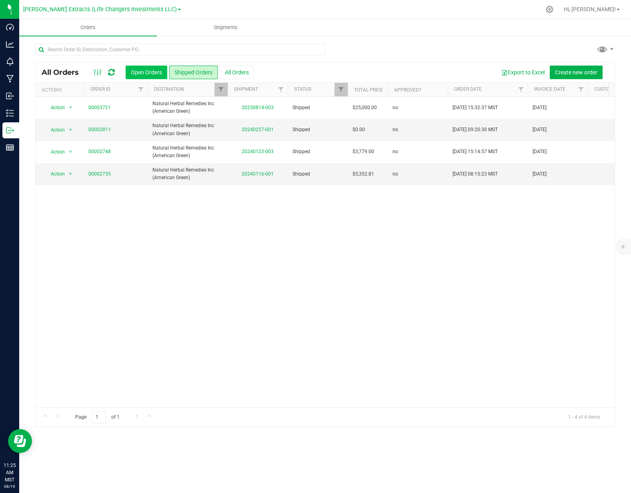
click at [142, 72] on button "Open Orders" at bounding box center [147, 73] width 42 height 14
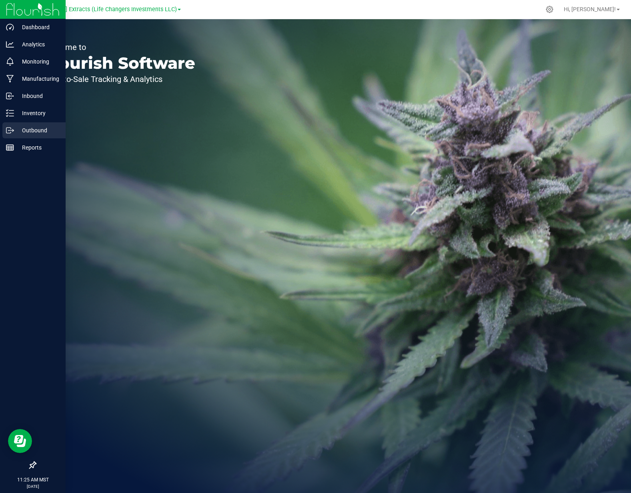
click at [14, 128] on p "Outbound" at bounding box center [38, 131] width 48 height 10
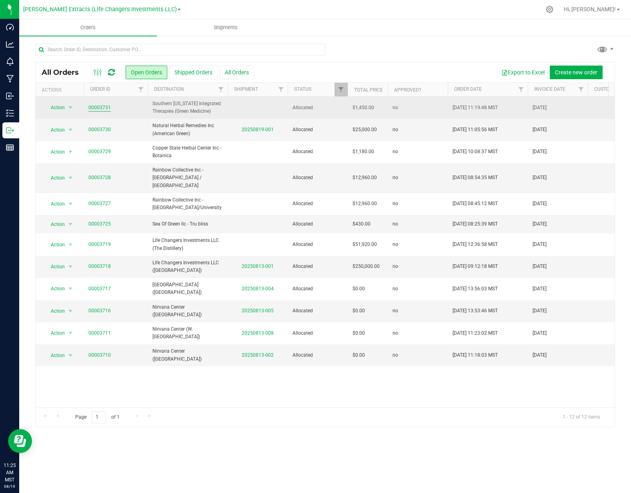
click at [88, 106] on link "00003731" at bounding box center [99, 108] width 22 height 8
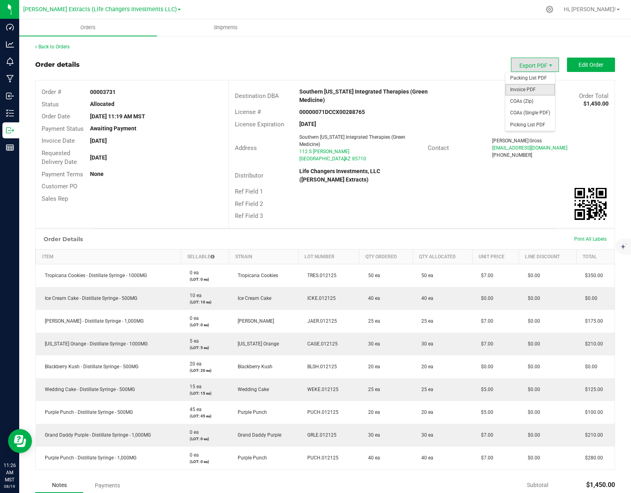
click at [525, 86] on span "Invoice PDF" at bounding box center [530, 90] width 50 height 12
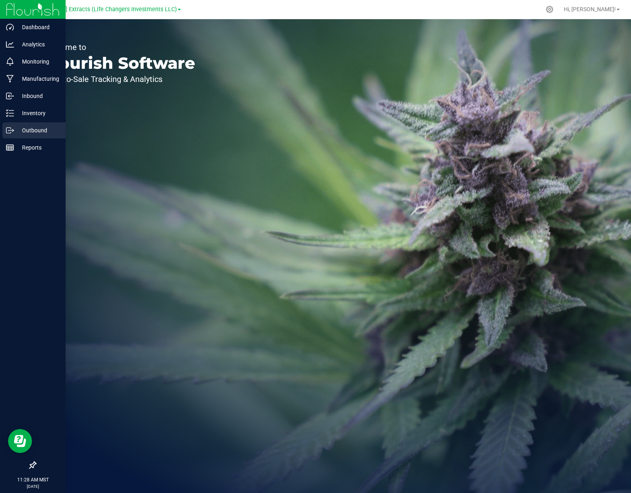
click at [22, 130] on p "Outbound" at bounding box center [38, 131] width 48 height 10
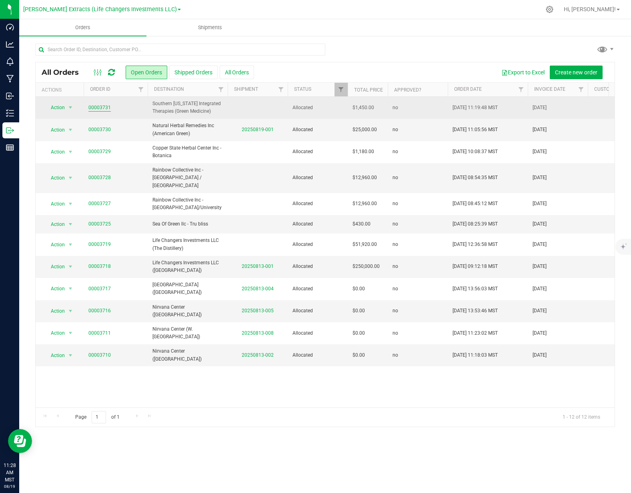
click at [98, 107] on link "00003731" at bounding box center [99, 108] width 22 height 8
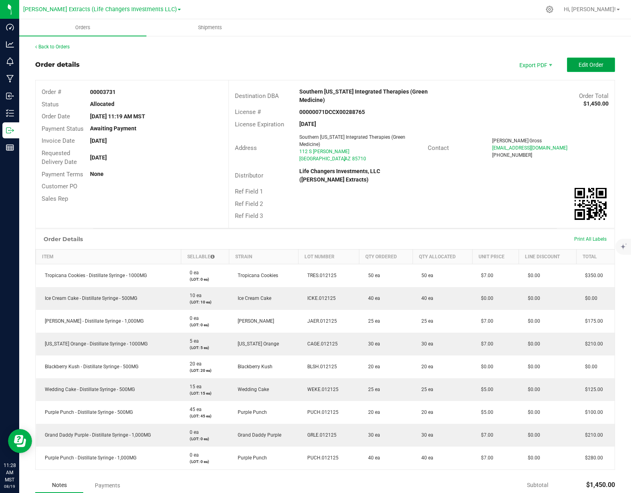
click at [579, 63] on span "Edit Order" at bounding box center [591, 65] width 25 height 6
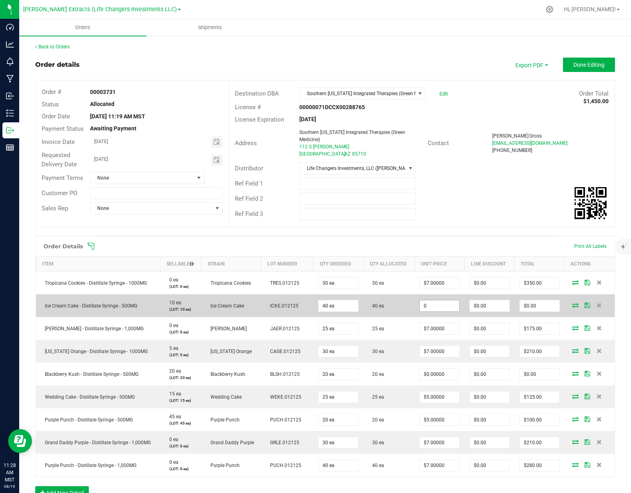
click at [438, 312] on input "0" at bounding box center [440, 306] width 40 height 11
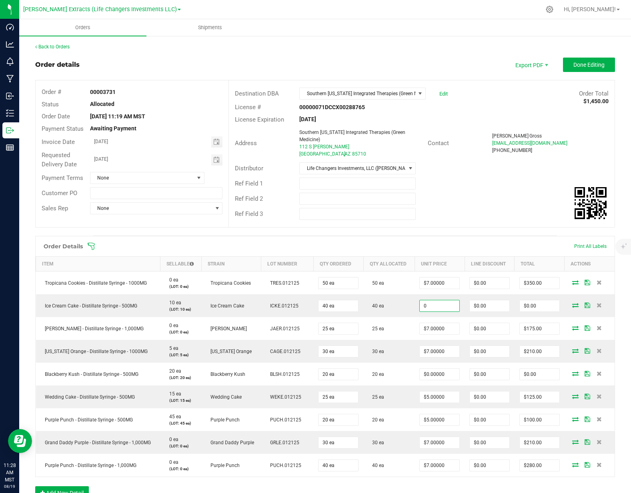
type input "$0.00000"
click at [461, 192] on div "Ref Field 2" at bounding box center [422, 198] width 386 height 15
click at [523, 92] on span "Invoice PDF" at bounding box center [526, 90] width 50 height 12
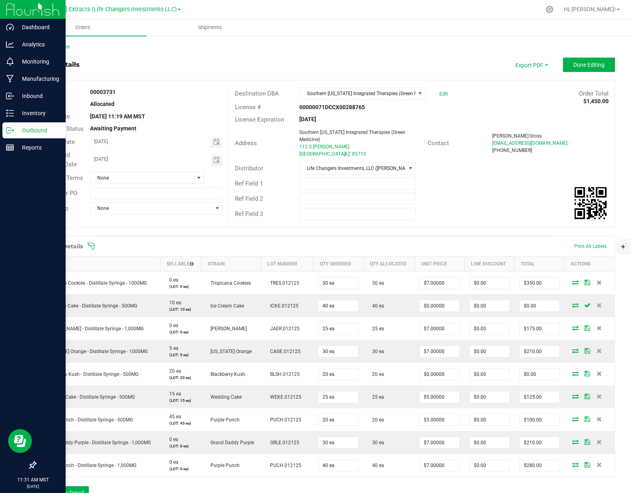
click at [11, 128] on icon at bounding box center [10, 130] width 8 height 8
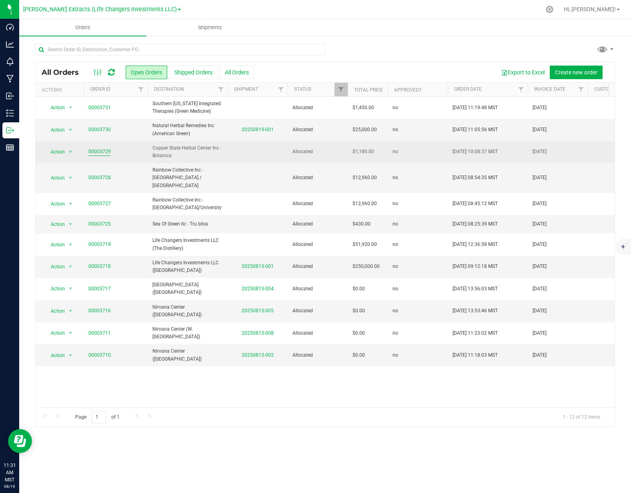
click at [105, 152] on link "00003729" at bounding box center [99, 152] width 22 height 8
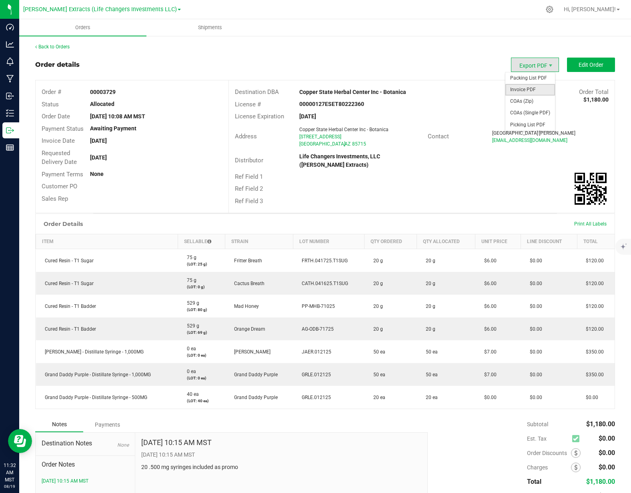
click at [520, 94] on span "Invoice PDF" at bounding box center [530, 90] width 50 height 12
